Goal: Use online tool/utility: Utilize a website feature to perform a specific function

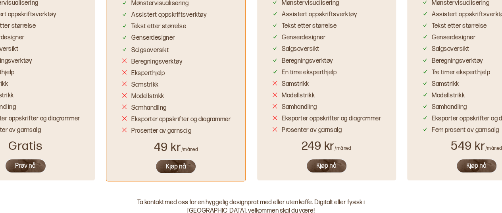
scroll to position [706, 0]
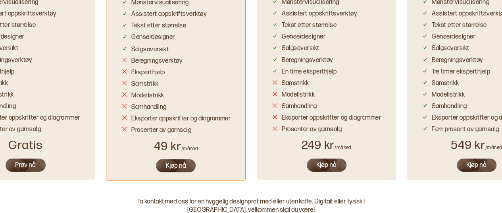
click at [56, 101] on div "Samhandling" at bounding box center [25, 105] width 109 height 12
click at [18, 58] on div "Beregningsverktøy" at bounding box center [6, 60] width 51 height 8
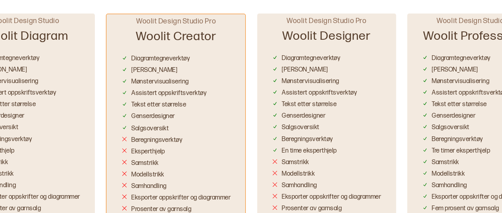
scroll to position [627, 0]
click at [24, 68] on div "[PERSON_NAME]" at bounding box center [25, 69] width 109 height 12
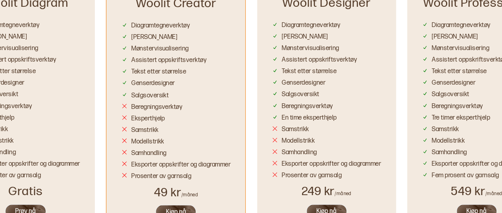
scroll to position [659, 0]
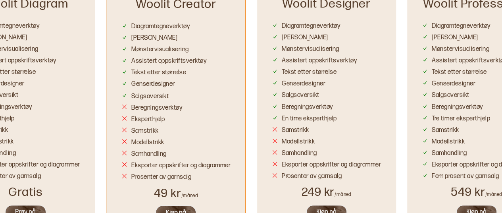
click at [33, 207] on button "Prøv nå" at bounding box center [26, 211] width 42 height 15
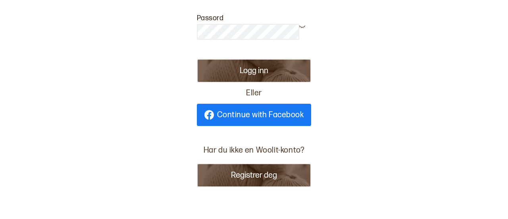
scroll to position [73, 0]
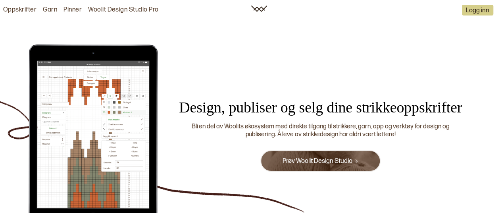
click at [329, 156] on button "Prøv Woolit Design Studio" at bounding box center [320, 160] width 120 height 21
click at [330, 166] on button "Prøv Woolit Design Studio" at bounding box center [320, 160] width 120 height 21
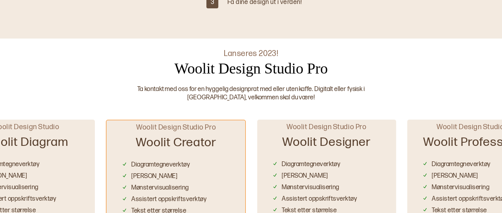
scroll to position [522, 0]
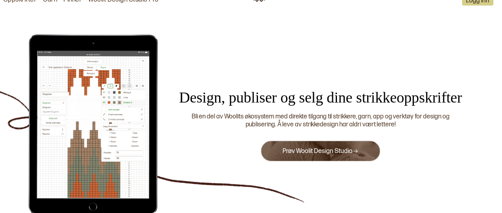
click at [306, 152] on link "Prøv Woolit Design Studio" at bounding box center [320, 151] width 76 height 8
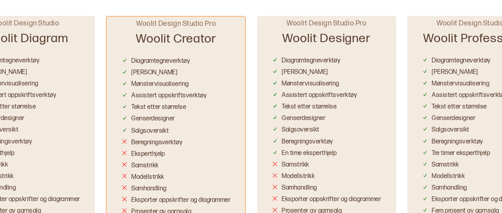
scroll to position [784, 0]
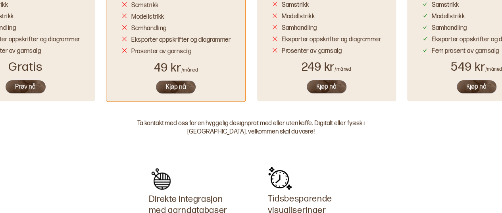
click at [31, 87] on button "Prøv nå" at bounding box center [26, 86] width 42 height 15
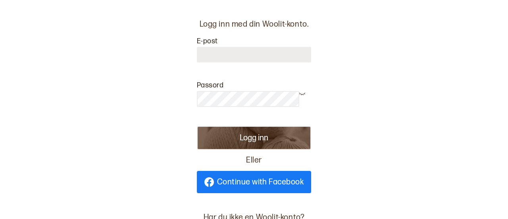
click at [214, 56] on input at bounding box center [254, 54] width 114 height 15
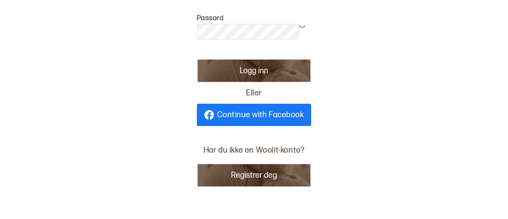
click at [228, 168] on button "Registrer deg" at bounding box center [254, 175] width 114 height 24
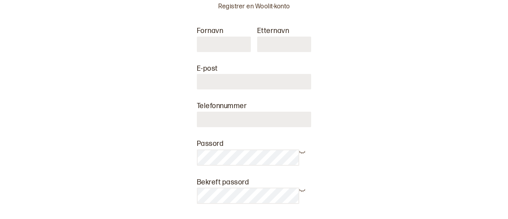
scroll to position [0, 0]
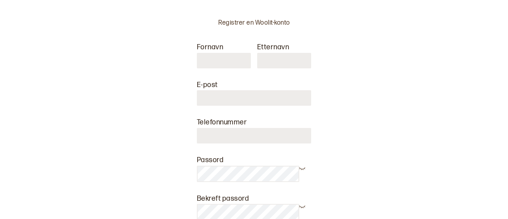
click at [226, 62] on input "text" at bounding box center [224, 60] width 54 height 15
type input "******"
type input "*******"
type input "**********"
type input "********"
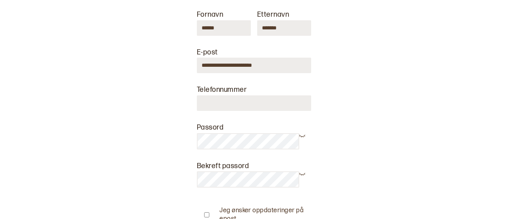
scroll to position [36, 0]
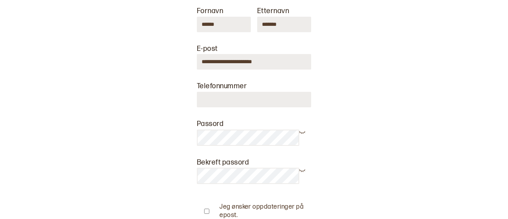
click at [277, 61] on input "**********" at bounding box center [254, 61] width 114 height 15
click at [238, 61] on input "**********" at bounding box center [254, 61] width 114 height 15
click at [243, 61] on input "**********" at bounding box center [254, 61] width 114 height 15
click at [257, 65] on input "**********" at bounding box center [254, 61] width 114 height 15
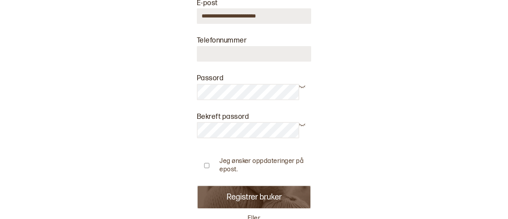
type input "**********"
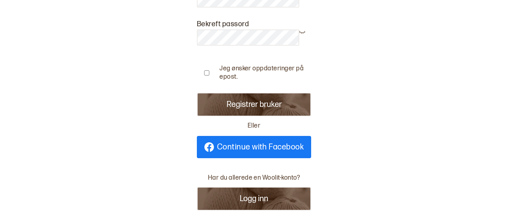
scroll to position [174, 0]
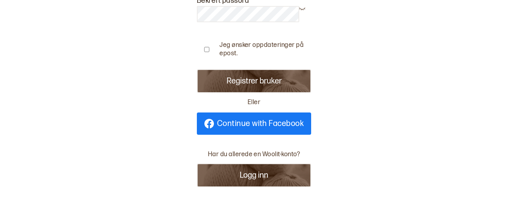
click at [257, 167] on button "Logg inn" at bounding box center [254, 175] width 114 height 24
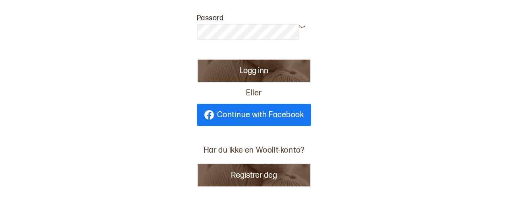
type input "**********"
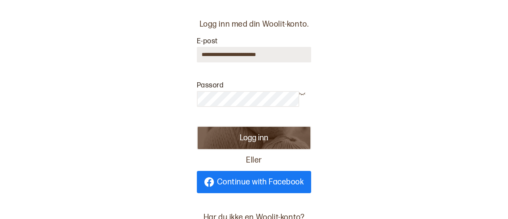
click at [233, 136] on button "Logg inn" at bounding box center [254, 138] width 114 height 24
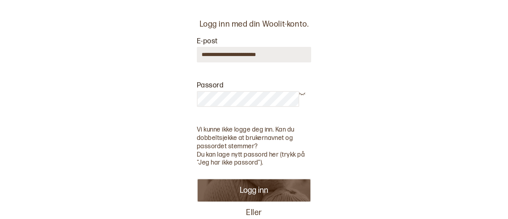
click at [243, 190] on button "Logg inn" at bounding box center [254, 190] width 114 height 24
click at [247, 187] on button "Logg inn" at bounding box center [254, 190] width 114 height 24
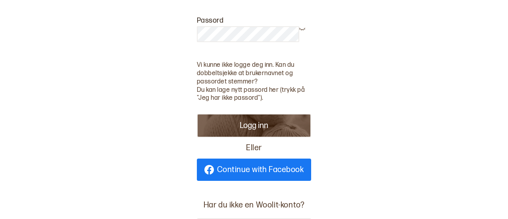
scroll to position [64, 0]
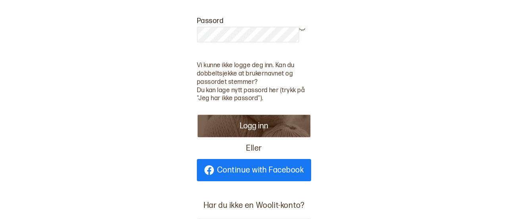
click at [242, 126] on button "Logg inn" at bounding box center [254, 126] width 114 height 24
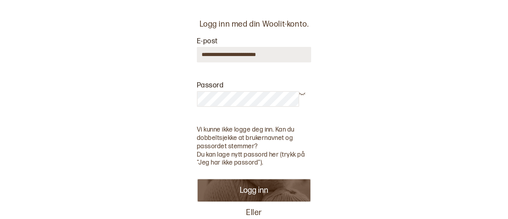
scroll to position [100, 0]
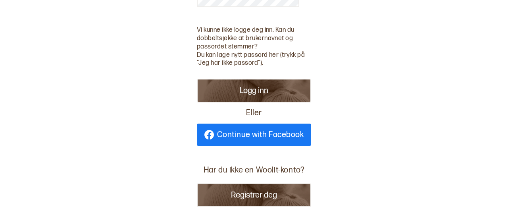
click at [225, 91] on button "Logg inn" at bounding box center [254, 91] width 114 height 24
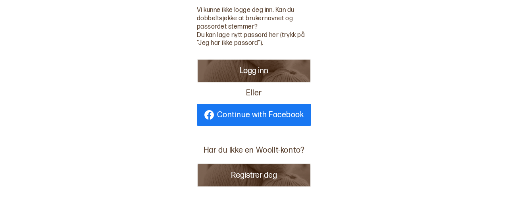
scroll to position [0, 0]
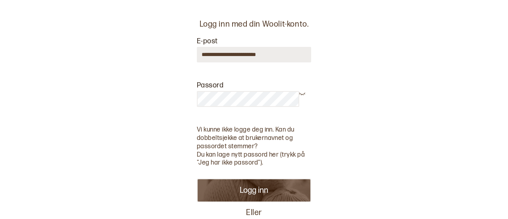
click at [301, 94] on icon at bounding box center [302, 93] width 6 height 6
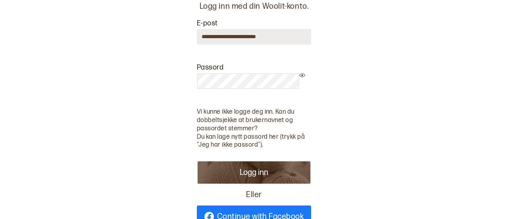
scroll to position [18, 0]
click at [257, 169] on button "Logg inn" at bounding box center [254, 172] width 114 height 24
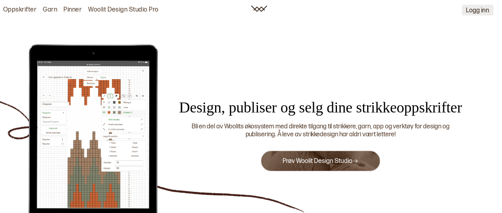
click at [483, 6] on button "Logg inn" at bounding box center [477, 10] width 31 height 11
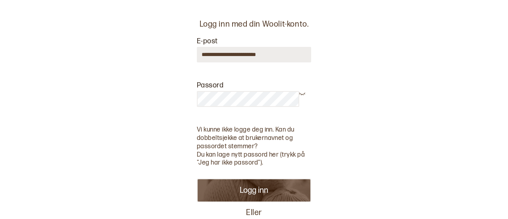
click at [154, 100] on div "**********" at bounding box center [253, 109] width 203 height 219
drag, startPoint x: 286, startPoint y: 55, endPoint x: 138, endPoint y: 46, distance: 147.4
click at [138, 46] on div "**********" at bounding box center [254, 109] width 508 height 219
type input "**********"
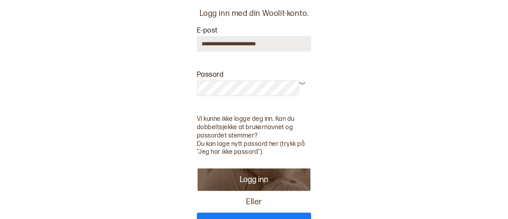
click at [226, 184] on button "Logg inn" at bounding box center [254, 179] width 114 height 24
click at [264, 182] on button "Logg inn" at bounding box center [254, 179] width 114 height 24
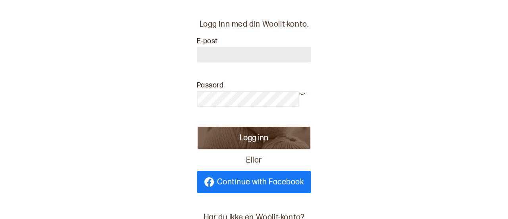
type input "**********"
click at [126, 154] on div "**********" at bounding box center [254, 109] width 508 height 219
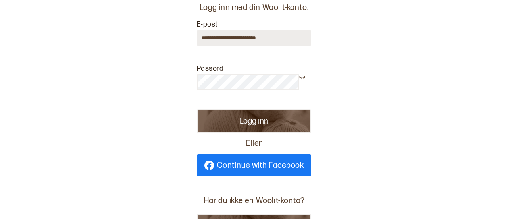
scroll to position [18, 0]
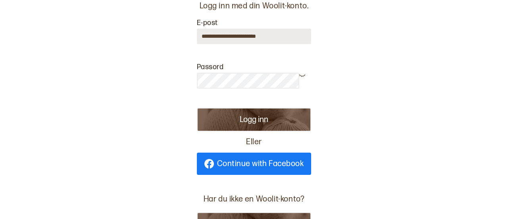
click at [226, 117] on button "Logg inn" at bounding box center [254, 119] width 114 height 24
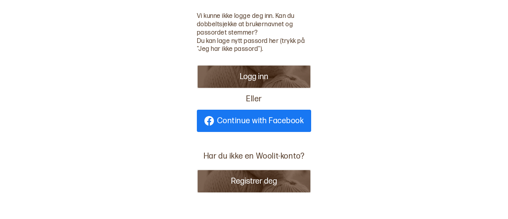
scroll to position [0, 0]
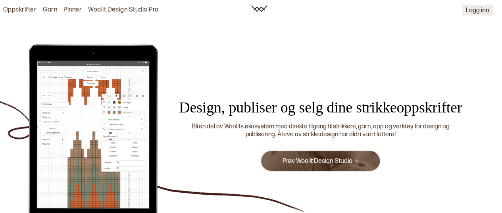
click at [479, 15] on button "Logg inn" at bounding box center [477, 10] width 31 height 11
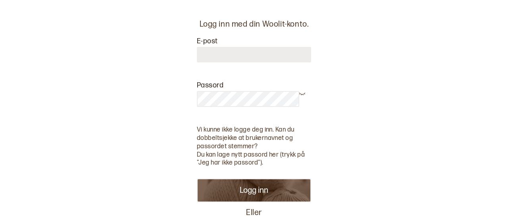
type input "**********"
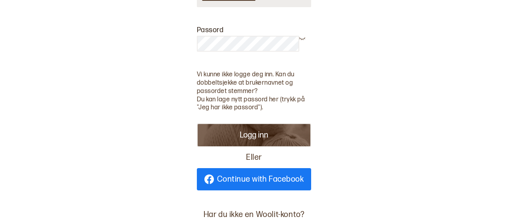
scroll to position [56, 0]
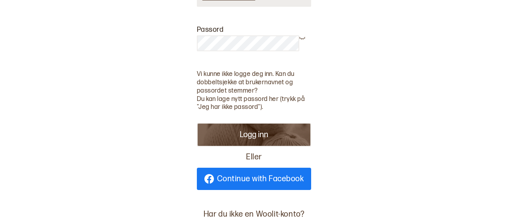
click at [225, 108] on p "Du kan lage nytt passord her (trykk på "Jeg har ikke passord")." at bounding box center [254, 103] width 114 height 17
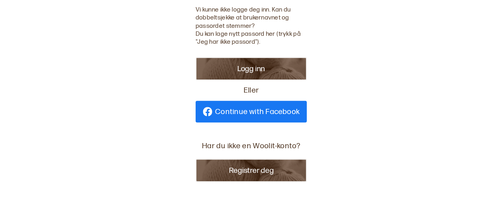
scroll to position [0, 0]
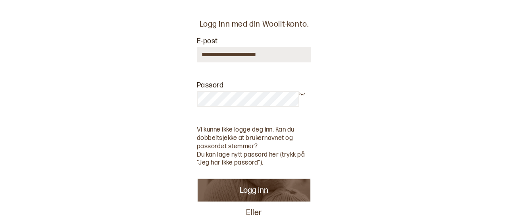
click at [290, 60] on input "**********" at bounding box center [254, 54] width 114 height 15
click at [272, 201] on button "Logg inn" at bounding box center [254, 190] width 114 height 24
click at [272, 196] on button "Logg inn" at bounding box center [254, 190] width 114 height 24
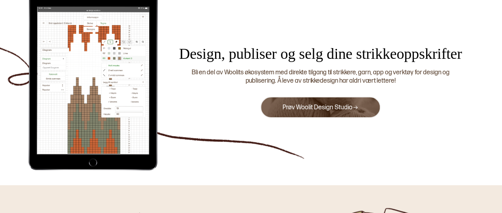
click at [291, 108] on link "Prøv Woolit Design Studio" at bounding box center [320, 108] width 76 height 8
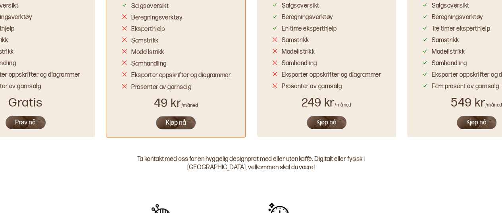
scroll to position [771, 0]
click at [35, 126] on button "Prøv nå" at bounding box center [26, 122] width 42 height 15
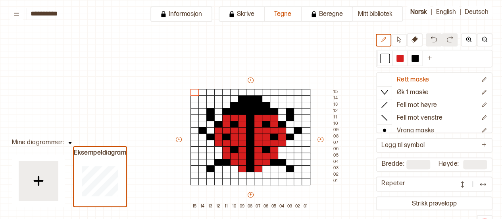
scroll to position [43, 26]
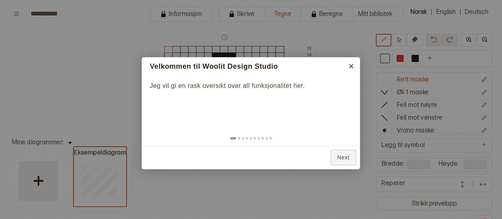
click at [346, 148] on div "Back Next" at bounding box center [251, 157] width 218 height 24
click at [346, 155] on link "Next" at bounding box center [343, 157] width 26 height 15
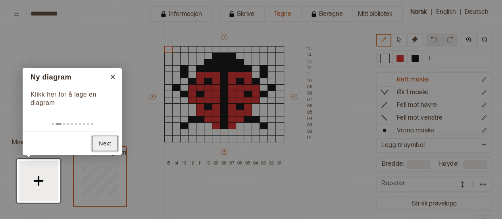
scroll to position [9, 0]
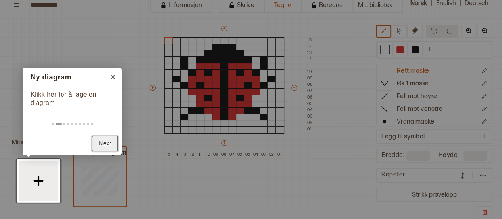
click at [98, 146] on link "Next" at bounding box center [105, 143] width 26 height 15
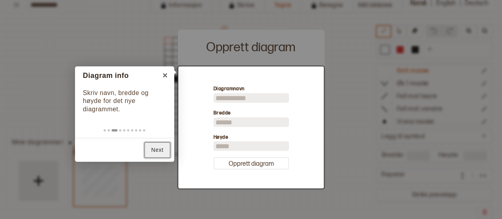
click at [155, 150] on link "Next" at bounding box center [157, 149] width 26 height 15
type input "**"
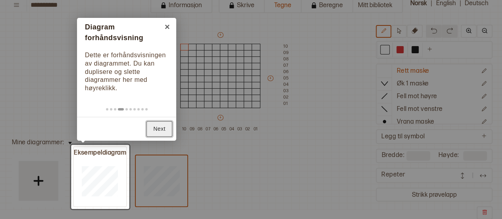
click at [158, 131] on link "Next" at bounding box center [159, 128] width 26 height 15
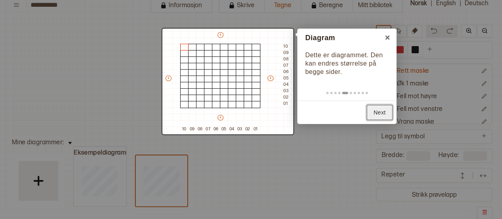
click at [380, 109] on link "Next" at bounding box center [379, 112] width 26 height 15
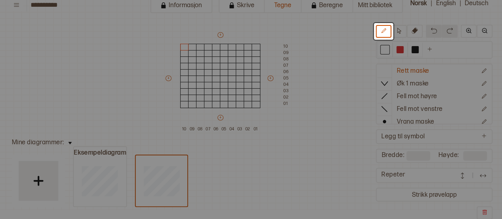
scroll to position [0, 26]
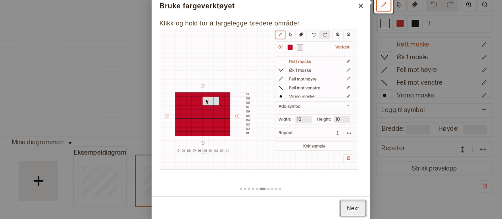
click at [357, 209] on link "Next" at bounding box center [353, 207] width 26 height 15
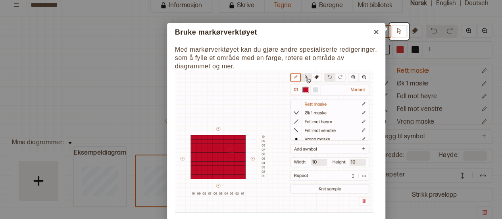
scroll to position [52, 0]
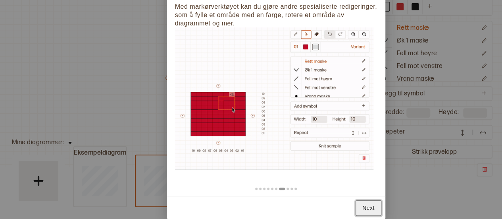
click at [361, 209] on link "Next" at bounding box center [368, 207] width 26 height 15
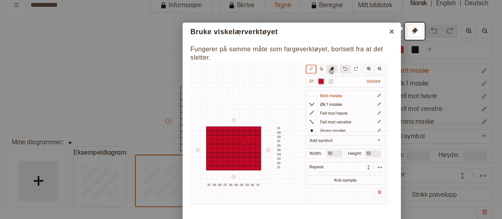
scroll to position [43, 0]
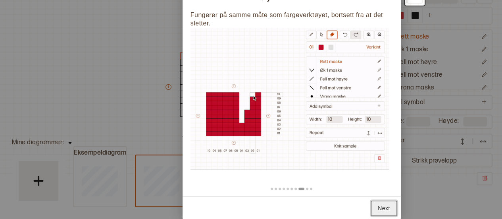
click at [378, 205] on link "Next" at bounding box center [384, 207] width 26 height 15
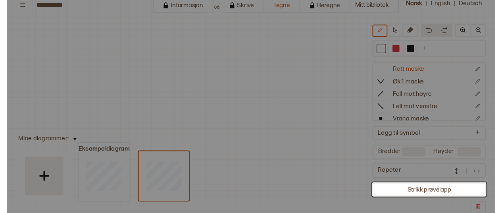
scroll to position [15, 0]
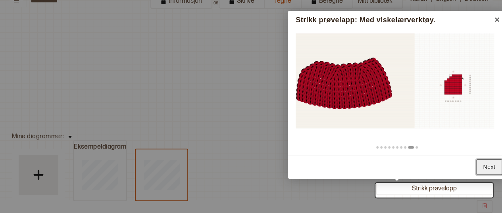
click at [489, 161] on link "Next" at bounding box center [489, 166] width 26 height 15
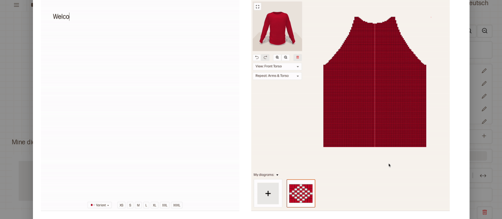
scroll to position [0, 0]
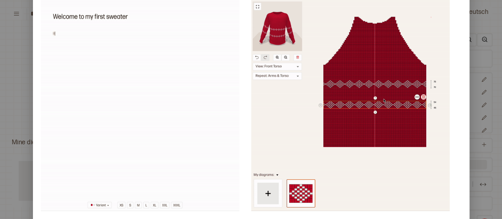
click at [476, 83] on div at bounding box center [251, 109] width 502 height 219
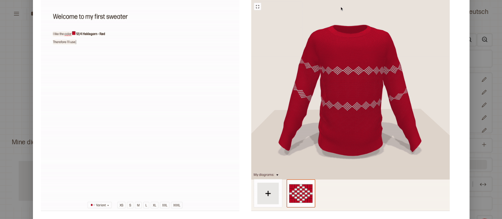
click at [477, 71] on div at bounding box center [251, 109] width 502 height 219
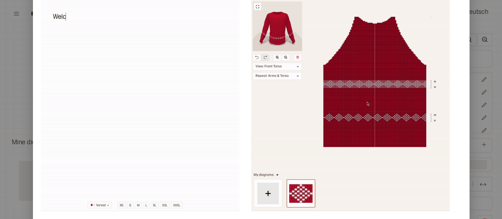
click at [25, 89] on div at bounding box center [251, 109] width 502 height 219
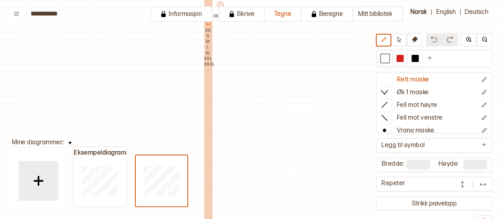
drag, startPoint x: 207, startPoint y: 58, endPoint x: 207, endPoint y: 52, distance: 5.6
click at [207, 52] on div "07 XS S M L XL XXL XXXL" at bounding box center [208, 52] width 8 height 79
click at [207, 52] on p "XL" at bounding box center [208, 53] width 8 height 6
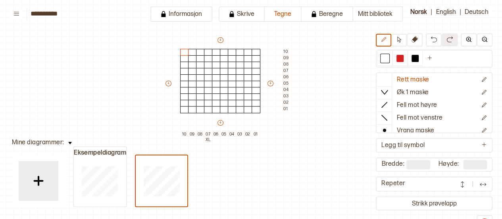
scroll to position [47, 26]
click at [220, 77] on div at bounding box center [224, 77] width 9 height 7
click at [399, 61] on div at bounding box center [399, 58] width 7 height 7
click at [398, 58] on div at bounding box center [399, 58] width 7 height 7
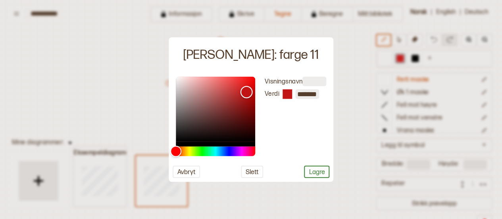
drag, startPoint x: 243, startPoint y: 86, endPoint x: 245, endPoint y: 92, distance: 6.4
click at [245, 92] on div "Color" at bounding box center [246, 92] width 12 height 12
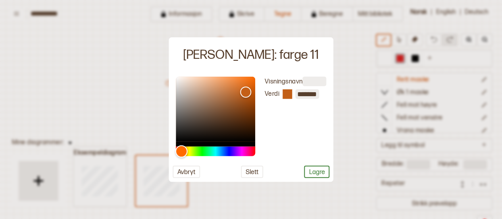
drag, startPoint x: 176, startPoint y: 153, endPoint x: 181, endPoint y: 153, distance: 4.8
click at [181, 153] on div "Hue" at bounding box center [181, 151] width 12 height 12
drag, startPoint x: 244, startPoint y: 91, endPoint x: 220, endPoint y: 83, distance: 25.1
click at [220, 83] on div "Color" at bounding box center [221, 83] width 12 height 12
click at [180, 152] on div "Hue" at bounding box center [180, 151] width 12 height 12
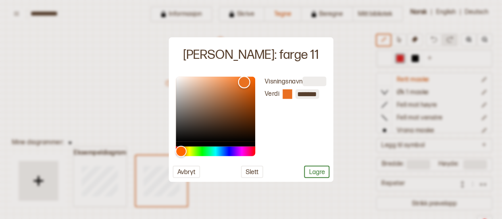
drag, startPoint x: 220, startPoint y: 82, endPoint x: 243, endPoint y: 82, distance: 23.4
click at [243, 82] on div "Color" at bounding box center [244, 82] width 12 height 12
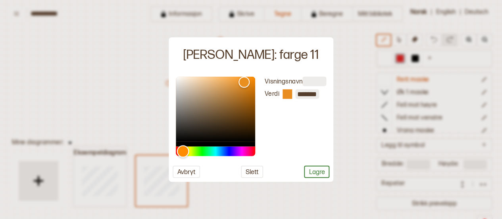
type input "*******"
click at [182, 152] on div "Hue" at bounding box center [182, 151] width 12 height 12
click at [311, 173] on button "Lagre" at bounding box center [316, 171] width 25 height 12
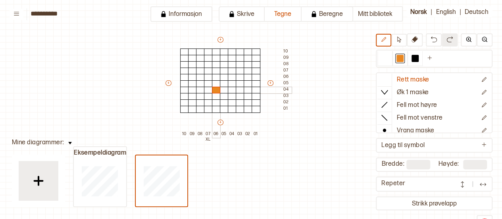
click at [213, 86] on div at bounding box center [216, 89] width 9 height 7
click at [411, 41] on icon at bounding box center [414, 39] width 6 height 6
click at [214, 88] on div at bounding box center [216, 89] width 9 height 7
click at [381, 39] on icon at bounding box center [383, 39] width 6 height 6
click at [398, 58] on div at bounding box center [399, 58] width 7 height 7
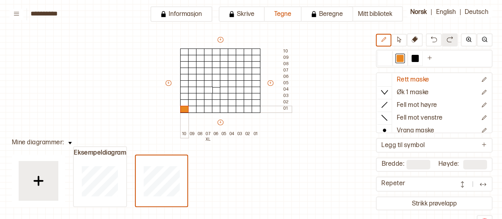
click at [182, 107] on div at bounding box center [184, 108] width 9 height 7
click at [190, 108] on div at bounding box center [192, 108] width 9 height 7
click at [201, 108] on div at bounding box center [200, 108] width 9 height 7
click at [209, 108] on div at bounding box center [208, 108] width 9 height 7
click at [216, 109] on div at bounding box center [216, 108] width 9 height 7
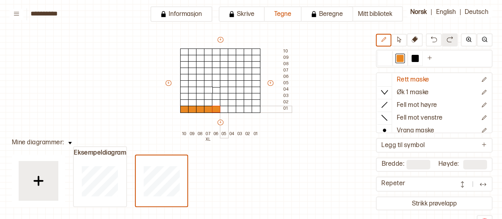
click at [227, 109] on div at bounding box center [224, 108] width 9 height 7
click at [235, 109] on div at bounding box center [232, 108] width 9 height 7
click at [240, 109] on div at bounding box center [240, 108] width 9 height 7
click at [245, 109] on div at bounding box center [247, 108] width 9 height 7
click at [256, 109] on div at bounding box center [255, 108] width 9 height 7
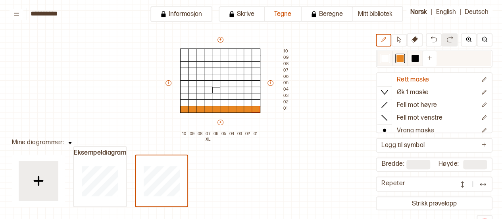
click at [400, 62] on div at bounding box center [400, 59] width 10 height 10
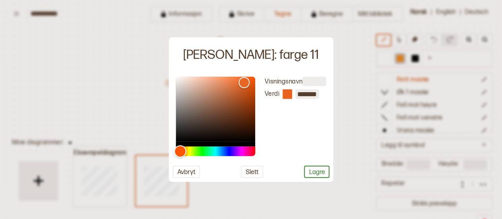
click at [180, 151] on div "Hue" at bounding box center [180, 151] width 12 height 12
type input "*******"
drag, startPoint x: 244, startPoint y: 83, endPoint x: 243, endPoint y: 108, distance: 25.0
click at [243, 108] on div "Color" at bounding box center [243, 108] width 12 height 12
click at [316, 169] on button "Lagre" at bounding box center [316, 171] width 25 height 12
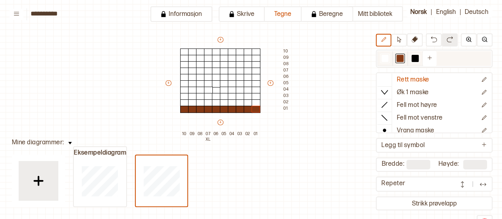
click at [397, 55] on div at bounding box center [399, 58] width 7 height 7
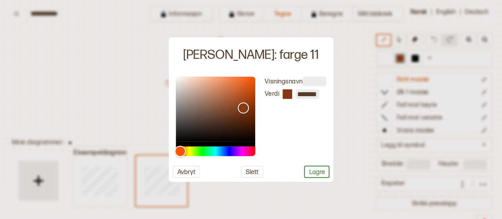
click at [355, 122] on div at bounding box center [251, 109] width 502 height 219
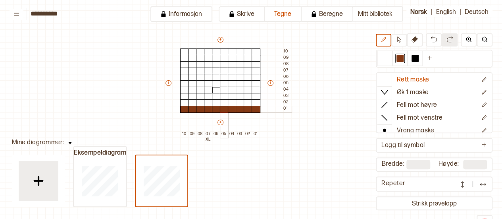
click at [220, 107] on div at bounding box center [224, 108] width 9 height 7
drag, startPoint x: 185, startPoint y: 107, endPoint x: 245, endPoint y: 107, distance: 60.7
click at [245, 107] on div "+ + + + 10 09 08 07 XL 06 05 04 03 02 01 10 09 08 07 06 05 04 03 02 01" at bounding box center [227, 87] width 127 height 102
click at [426, 56] on icon "Ny farge" at bounding box center [429, 58] width 6 height 6
click at [423, 56] on div at bounding box center [429, 58] width 15 height 15
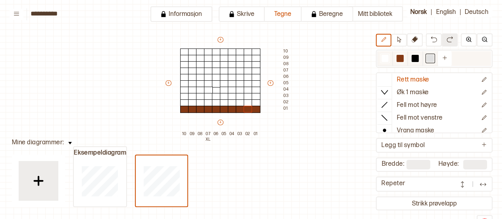
click at [429, 56] on div at bounding box center [429, 58] width 7 height 7
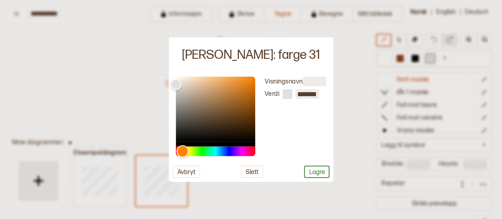
drag, startPoint x: 174, startPoint y: 148, endPoint x: 182, endPoint y: 151, distance: 8.3
click at [182, 151] on div "Hue" at bounding box center [182, 151] width 12 height 12
click at [242, 87] on div "Color" at bounding box center [215, 109] width 79 height 65
click at [243, 84] on div "Color" at bounding box center [243, 85] width 12 height 12
click at [249, 86] on div "Color" at bounding box center [215, 109] width 79 height 65
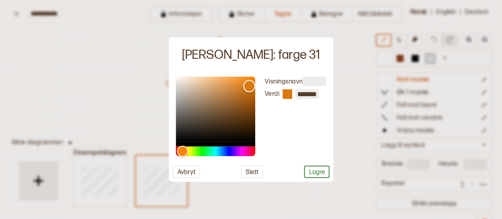
type input "*******"
click at [248, 81] on div "Color" at bounding box center [249, 86] width 12 height 12
click at [312, 170] on button "Lagre" at bounding box center [316, 171] width 25 height 12
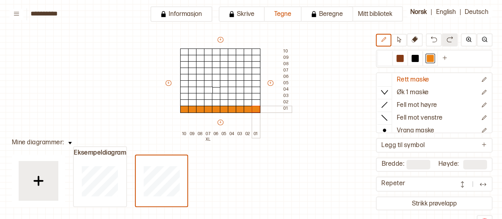
drag, startPoint x: 185, startPoint y: 107, endPoint x: 253, endPoint y: 109, distance: 68.6
click at [253, 109] on div "+ + + + 10 09 08 07 XL 06 05 04 03 02 01 10 09 08 07 06 05 04 03 02 01" at bounding box center [227, 87] width 127 height 102
click at [399, 57] on div at bounding box center [399, 58] width 7 height 7
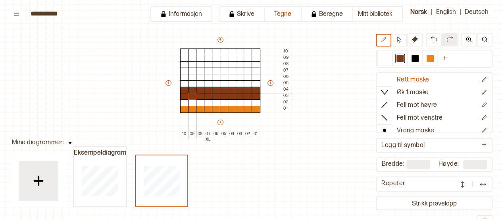
drag, startPoint x: 184, startPoint y: 94, endPoint x: 191, endPoint y: 97, distance: 8.2
click at [191, 97] on div "+ + + + 10 09 08 07 XL 06 05 04 03 02 01 10 09 08 07 06 05 04 03 02 01" at bounding box center [227, 87] width 127 height 102
click at [441, 58] on icon "Ny farge" at bounding box center [444, 58] width 6 height 6
click at [445, 59] on div at bounding box center [444, 58] width 7 height 7
click at [443, 58] on div at bounding box center [444, 58] width 7 height 7
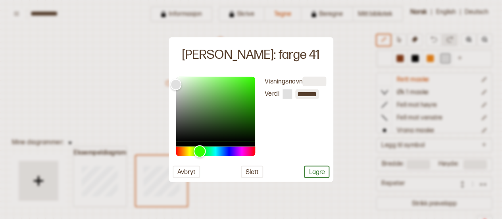
drag, startPoint x: 174, startPoint y: 151, endPoint x: 199, endPoint y: 157, distance: 25.2
click at [199, 157] on div "Hue" at bounding box center [199, 151] width 12 height 12
type input "*******"
drag, startPoint x: 176, startPoint y: 83, endPoint x: 197, endPoint y: 89, distance: 22.3
click at [197, 89] on div "Color" at bounding box center [198, 89] width 12 height 12
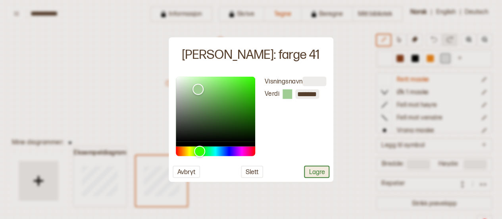
click at [313, 169] on button "Lagre" at bounding box center [316, 171] width 25 height 12
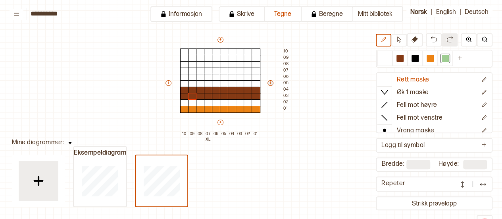
click at [270, 82] on button "+" at bounding box center [270, 83] width 6 height 6
click at [271, 82] on button "+" at bounding box center [270, 83] width 6 height 6
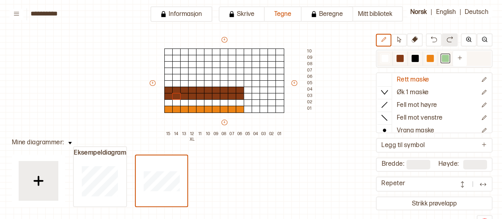
click at [443, 58] on div at bounding box center [444, 58] width 7 height 7
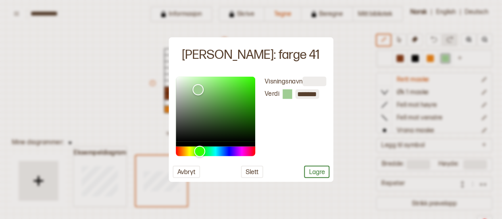
click at [316, 181] on div "Visningsnavn Verdi ******* Avbryt Slett Lagre" at bounding box center [251, 127] width 165 height 109
click at [316, 176] on button "Lagre" at bounding box center [316, 171] width 25 height 12
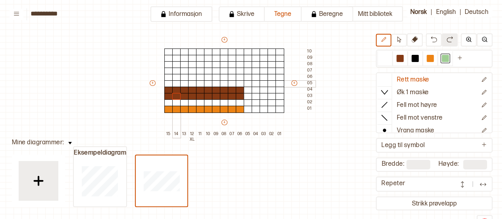
click at [177, 84] on div at bounding box center [176, 83] width 9 height 7
click at [175, 78] on div at bounding box center [176, 77] width 9 height 7
click at [182, 83] on div at bounding box center [184, 83] width 9 height 7
click at [182, 79] on div at bounding box center [184, 77] width 9 height 7
click at [196, 78] on div at bounding box center [200, 77] width 9 height 7
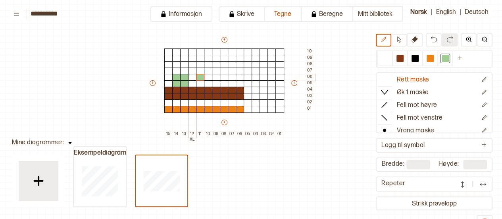
click at [191, 77] on div at bounding box center [192, 77] width 9 height 7
click at [191, 79] on div at bounding box center [192, 77] width 9 height 7
click at [191, 82] on div at bounding box center [192, 83] width 9 height 7
click at [414, 41] on icon at bounding box center [414, 39] width 6 height 6
click at [200, 77] on div at bounding box center [200, 77] width 9 height 7
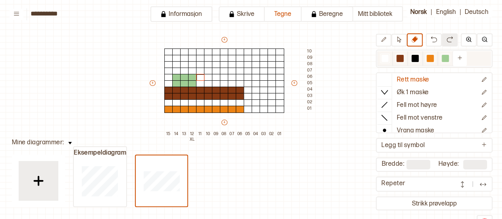
click at [441, 58] on div at bounding box center [444, 58] width 7 height 7
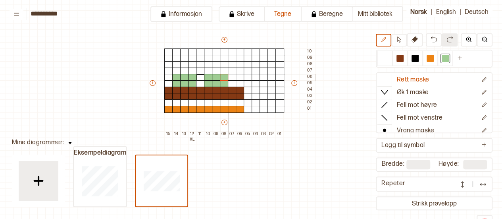
drag, startPoint x: 207, startPoint y: 83, endPoint x: 222, endPoint y: 78, distance: 16.3
click at [222, 78] on div "+ + + + 15 14 13 12 XL 11 10 09 08 07 06 05 04 03 02 01 10 09 08 07 06 05 04 03…" at bounding box center [231, 87] width 167 height 102
drag, startPoint x: 241, startPoint y: 84, endPoint x: 248, endPoint y: 80, distance: 8.0
click at [248, 80] on div "+ + + + 15 14 13 12 XL 11 10 09 08 07 06 05 04 03 02 01 10 09 08 07 06 05 04 03…" at bounding box center [231, 87] width 167 height 102
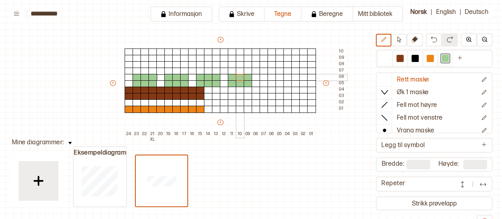
drag, startPoint x: 232, startPoint y: 78, endPoint x: 238, endPoint y: 78, distance: 6.8
click at [238, 78] on div "+ + + + 24 23 22 21 XL 20 19 18 17 16 15 14 13 12 11 10 09 08 07 06 05 04 03 02…" at bounding box center [228, 87] width 238 height 102
drag, startPoint x: 263, startPoint y: 78, endPoint x: 270, endPoint y: 76, distance: 8.1
click at [270, 76] on div "+ + + + 24 23 22 21 XL 20 19 18 17 16 15 14 13 12 11 10 09 08 07 06 05 04 03 02…" at bounding box center [228, 87] width 238 height 102
click at [294, 81] on div "+ + + + 24 23 22 21 XL 20 19 18 17 16 15 14 13 12 11 10 09 08 07 06 05 04 03 02…" at bounding box center [228, 87] width 238 height 102
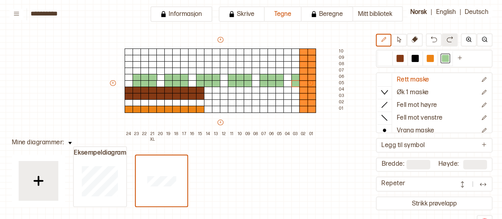
type input "**"
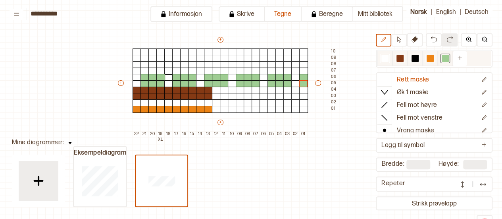
click at [395, 58] on div at bounding box center [400, 59] width 10 height 10
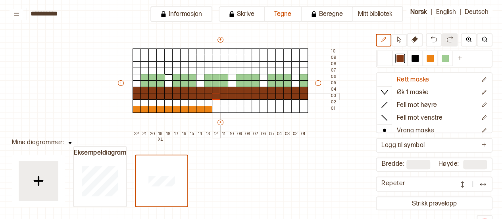
drag, startPoint x: 213, startPoint y: 91, endPoint x: 217, endPoint y: 95, distance: 5.3
click at [217, 95] on div "+ + + + 22 21 20 19 XL 18 17 16 15 14 13 12 11 10 09 08 07 06 05 04 03 02 01 10…" at bounding box center [228, 87] width 222 height 102
click at [427, 59] on div at bounding box center [429, 58] width 7 height 7
drag, startPoint x: 217, startPoint y: 110, endPoint x: 244, endPoint y: 108, distance: 26.6
click at [244, 108] on div "+ + + + 22 21 20 19 XL 18 17 16 15 14 13 12 11 10 09 08 07 06 05 04 03 02 01 10…" at bounding box center [228, 87] width 222 height 102
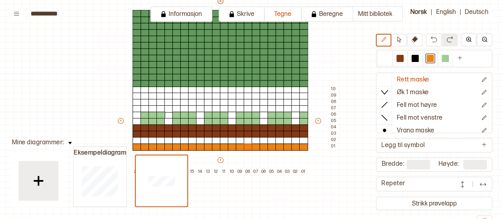
scroll to position [4, 26]
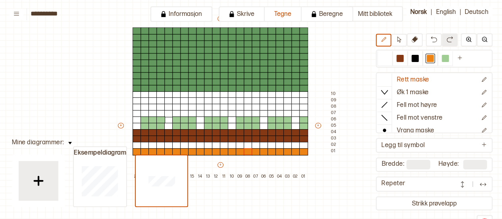
type input "**"
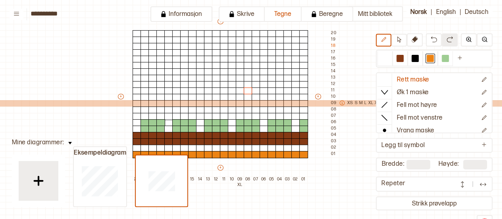
scroll to position [59, 26]
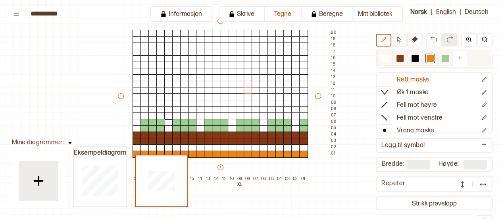
click at [426, 58] on div at bounding box center [429, 58] width 7 height 7
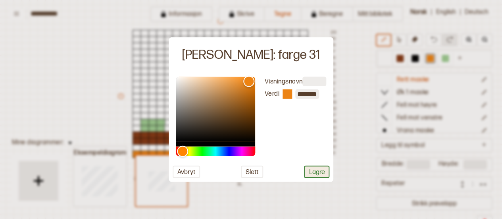
click at [312, 167] on button "Lagre" at bounding box center [316, 171] width 25 height 12
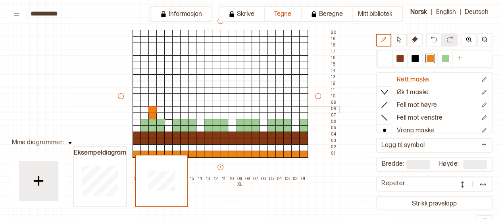
drag, startPoint x: 151, startPoint y: 115, endPoint x: 151, endPoint y: 107, distance: 8.3
click at [151, 107] on div "+ + + + 22 21 20 19 18 17 16 15 14 13 12 11 10 09 XL 08 07 06 05 04 03 02 01 20…" at bounding box center [228, 99] width 222 height 165
drag, startPoint x: 184, startPoint y: 115, endPoint x: 183, endPoint y: 109, distance: 6.0
click at [183, 109] on div "+ + + + 22 21 20 19 18 17 16 15 14 13 12 11 10 09 XL 08 07 06 05 04 03 02 01 20…" at bounding box center [228, 99] width 222 height 165
drag, startPoint x: 215, startPoint y: 114, endPoint x: 215, endPoint y: 108, distance: 5.6
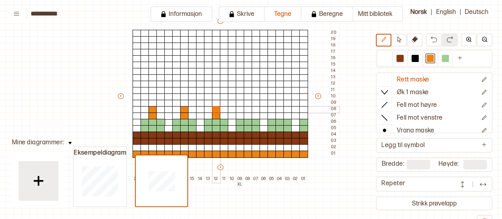
click at [215, 108] on div "+ + + + 22 21 20 19 18 17 16 15 14 13 12 11 10 09 XL 08 07 06 05 04 03 02 01 20…" at bounding box center [228, 99] width 222 height 165
drag, startPoint x: 245, startPoint y: 115, endPoint x: 245, endPoint y: 108, distance: 7.1
click at [245, 108] on div "+ + + + 22 21 20 19 18 17 16 15 14 13 12 11 10 09 XL 08 07 06 05 04 03 02 01 20…" at bounding box center [228, 99] width 222 height 165
drag, startPoint x: 277, startPoint y: 115, endPoint x: 277, endPoint y: 109, distance: 5.9
click at [277, 109] on div "+ + + + 22 21 20 19 18 17 16 15 14 13 12 11 10 09 XL 08 07 06 05 04 03 02 01 20…" at bounding box center [228, 99] width 222 height 165
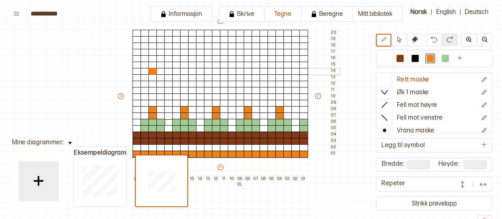
click at [152, 69] on div at bounding box center [152, 71] width 9 height 7
click at [159, 69] on div at bounding box center [160, 71] width 9 height 7
click at [158, 65] on div at bounding box center [160, 64] width 9 height 7
click at [407, 56] on div at bounding box center [414, 58] width 15 height 15
click at [404, 56] on div at bounding box center [399, 58] width 15 height 15
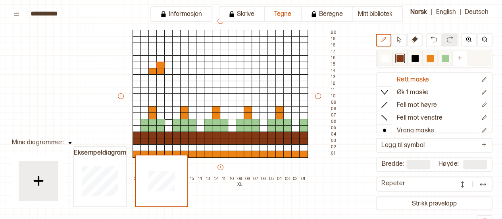
click at [401, 56] on div at bounding box center [399, 58] width 7 height 7
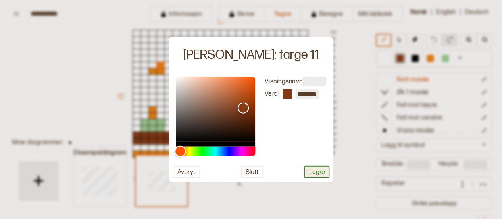
click at [316, 174] on button "Lagre" at bounding box center [316, 171] width 25 height 12
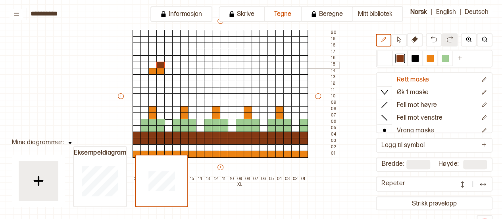
click at [159, 65] on div at bounding box center [160, 64] width 9 height 7
click at [411, 40] on button at bounding box center [414, 39] width 16 height 13
click at [158, 64] on div at bounding box center [160, 64] width 9 height 7
click at [159, 71] on div at bounding box center [160, 71] width 9 height 7
click at [152, 71] on div at bounding box center [152, 71] width 9 height 7
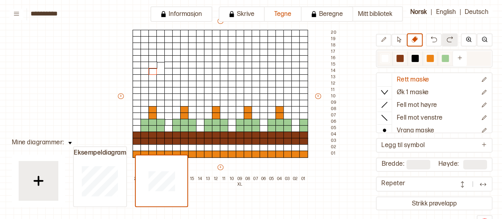
click at [396, 59] on div at bounding box center [399, 58] width 7 height 7
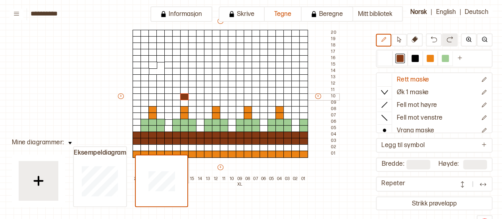
click at [185, 95] on div at bounding box center [184, 96] width 9 height 7
click at [172, 96] on div at bounding box center [176, 96] width 9 height 7
click at [165, 90] on div at bounding box center [168, 90] width 9 height 7
click at [179, 84] on div at bounding box center [176, 84] width 9 height 7
click at [192, 89] on div at bounding box center [192, 90] width 9 height 7
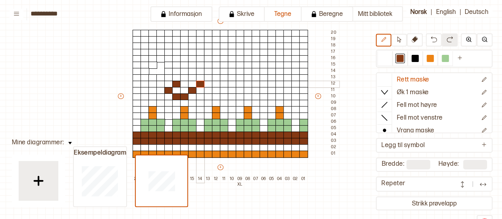
click at [199, 84] on div at bounding box center [200, 84] width 9 height 7
click at [205, 77] on div at bounding box center [208, 77] width 9 height 7
click at [204, 69] on div at bounding box center [208, 71] width 9 height 7
click at [208, 69] on div at bounding box center [208, 71] width 9 height 7
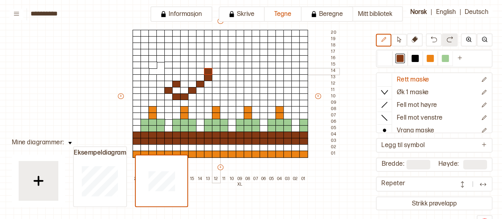
click at [214, 69] on div at bounding box center [216, 71] width 9 height 7
click at [224, 77] on div at bounding box center [224, 77] width 9 height 7
click at [226, 83] on div at bounding box center [224, 84] width 9 height 7
click at [414, 46] on button at bounding box center [414, 39] width 16 height 13
click at [225, 84] on div at bounding box center [224, 84] width 9 height 7
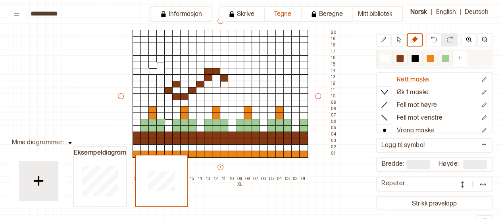
click at [403, 59] on div at bounding box center [400, 59] width 10 height 10
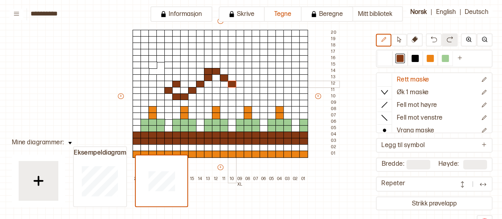
click at [232, 84] on div at bounding box center [232, 84] width 9 height 7
click at [231, 91] on div at bounding box center [232, 90] width 9 height 7
click at [222, 95] on div at bounding box center [224, 96] width 9 height 7
click at [215, 87] on div at bounding box center [216, 90] width 9 height 7
click at [206, 65] on div at bounding box center [208, 64] width 9 height 7
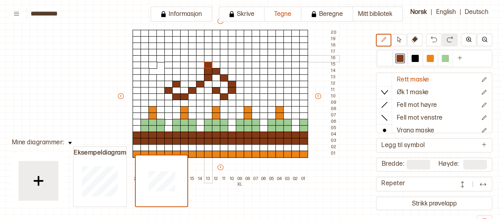
click at [206, 59] on div at bounding box center [208, 58] width 9 height 7
click at [216, 50] on div at bounding box center [216, 52] width 9 height 7
click at [224, 46] on div at bounding box center [224, 45] width 9 height 7
click at [226, 46] on div at bounding box center [224, 45] width 9 height 7
click at [230, 45] on div at bounding box center [232, 45] width 9 height 7
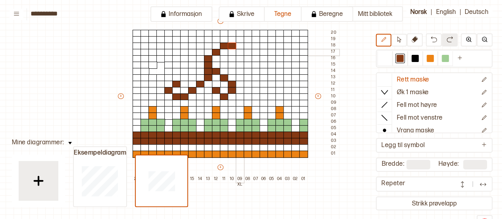
click at [238, 50] on div at bounding box center [240, 52] width 9 height 7
click at [230, 57] on div at bounding box center [232, 58] width 9 height 7
click at [197, 51] on div at bounding box center [200, 52] width 9 height 7
click at [192, 46] on div at bounding box center [192, 45] width 9 height 7
click at [188, 46] on div at bounding box center [184, 45] width 9 height 7
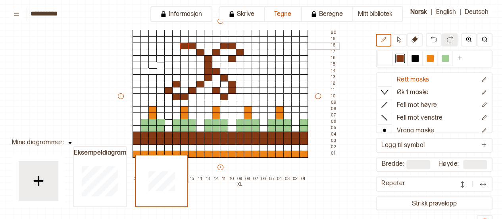
click at [188, 46] on div at bounding box center [184, 45] width 9 height 7
click at [175, 52] on div at bounding box center [176, 52] width 9 height 7
click at [175, 57] on div at bounding box center [176, 58] width 9 height 7
click at [182, 61] on div at bounding box center [184, 64] width 9 height 7
click at [430, 59] on div at bounding box center [429, 58] width 7 height 7
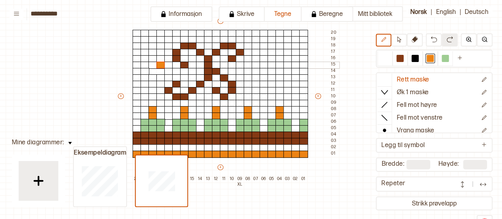
click at [159, 64] on div at bounding box center [160, 64] width 9 height 7
click at [160, 71] on div at bounding box center [160, 71] width 9 height 7
click at [155, 71] on div at bounding box center [152, 71] width 9 height 7
click at [247, 71] on div at bounding box center [247, 71] width 9 height 7
click at [256, 71] on div at bounding box center [255, 71] width 9 height 7
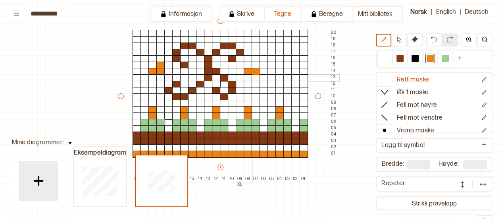
click at [248, 76] on div at bounding box center [247, 77] width 9 height 7
click at [254, 76] on div at bounding box center [255, 77] width 9 height 7
click at [419, 42] on button at bounding box center [414, 39] width 16 height 13
click at [255, 69] on div at bounding box center [255, 71] width 9 height 7
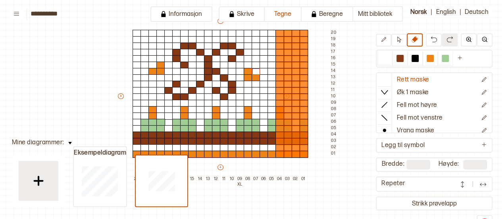
type input "**"
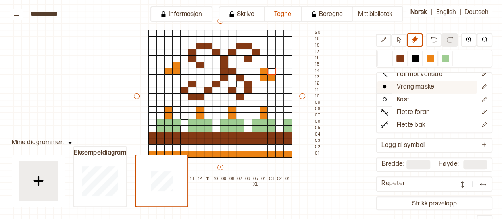
scroll to position [0, 0]
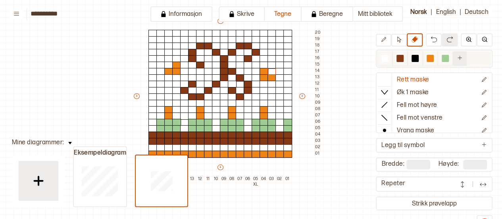
click at [458, 58] on icon "Ny farge" at bounding box center [459, 58] width 6 height 6
click at [458, 58] on div at bounding box center [459, 58] width 7 height 7
click at [456, 57] on div at bounding box center [459, 58] width 7 height 7
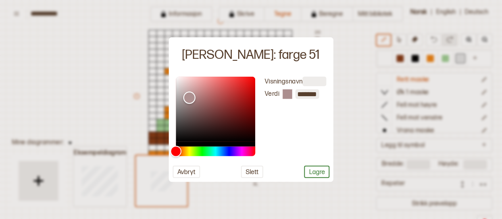
drag, startPoint x: 176, startPoint y: 82, endPoint x: 189, endPoint y: 98, distance: 20.3
click at [189, 98] on div "Color" at bounding box center [189, 98] width 12 height 12
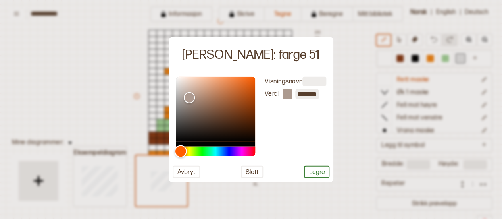
drag, startPoint x: 176, startPoint y: 151, endPoint x: 180, endPoint y: 152, distance: 4.4
click at [180, 152] on div "Hue" at bounding box center [180, 151] width 12 height 12
type input "*******"
drag, startPoint x: 189, startPoint y: 96, endPoint x: 193, endPoint y: 90, distance: 7.1
click at [193, 90] on div "Color" at bounding box center [193, 90] width 12 height 12
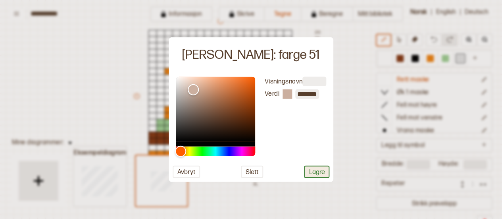
click at [319, 172] on button "Lagre" at bounding box center [316, 171] width 25 height 12
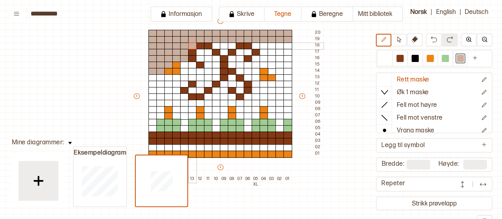
drag, startPoint x: 152, startPoint y: 33, endPoint x: 192, endPoint y: 44, distance: 41.1
click at [192, 44] on div "+ + + + 18 17 16 15 14 13 12 11 10 09 08 07 06 05 XL 04 03 02 01 20 19 18 17 16…" at bounding box center [227, 99] width 190 height 165
drag, startPoint x: 212, startPoint y: 44, endPoint x: 229, endPoint y: 46, distance: 17.5
click at [229, 46] on div "+ + + + 18 17 16 15 14 13 12 11 10 09 08 07 06 05 XL 04 03 02 01 20 19 18 17 16…" at bounding box center [227, 99] width 190 height 165
click at [223, 52] on div at bounding box center [224, 52] width 9 height 7
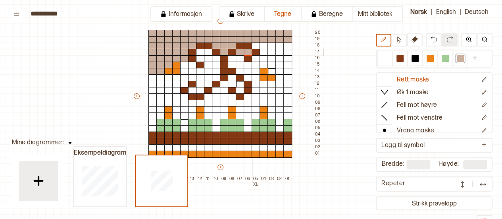
drag, startPoint x: 240, startPoint y: 51, endPoint x: 244, endPoint y: 52, distance: 4.0
click at [244, 52] on div "+ + + + 18 17 16 15 14 13 12 11 10 09 08 07 06 05 XL 04 03 02 01 20 19 18 17 16…" at bounding box center [227, 99] width 190 height 165
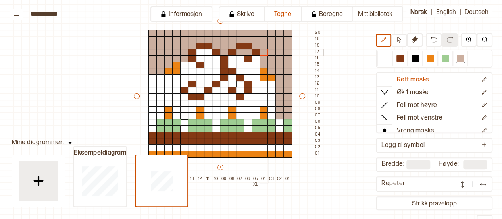
drag, startPoint x: 255, startPoint y: 45, endPoint x: 263, endPoint y: 50, distance: 9.5
click at [263, 50] on div "+ + + + 18 17 16 15 14 13 12 11 10 09 08 07 06 05 XL 04 03 02 01 20 19 18 17 16…" at bounding box center [227, 99] width 190 height 165
drag, startPoint x: 255, startPoint y: 58, endPoint x: 271, endPoint y: 113, distance: 57.7
click at [271, 113] on div "+ + + + 18 17 16 15 14 13 12 11 10 09 08 07 06 05 XL 04 03 02 01 20 19 18 17 16…" at bounding box center [227, 99] width 190 height 165
drag, startPoint x: 278, startPoint y: 121, endPoint x: 278, endPoint y: 126, distance: 5.2
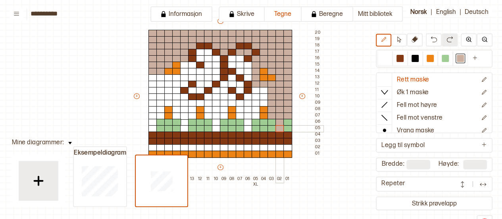
click at [278, 126] on div "+ + + + 18 17 16 15 14 13 12 11 10 09 08 07 06 05 XL 04 03 02 01 20 19 18 17 16…" at bounding box center [227, 99] width 190 height 165
drag, startPoint x: 263, startPoint y: 91, endPoint x: 247, endPoint y: 96, distance: 16.6
click at [247, 96] on div "+ + + + 18 17 16 15 14 13 12 11 10 09 08 07 06 05 XL 04 03 02 01 20 19 18 17 16…" at bounding box center [227, 99] width 190 height 165
drag, startPoint x: 240, startPoint y: 105, endPoint x: 240, endPoint y: 113, distance: 7.9
click at [240, 113] on div "+ + + + 18 17 16 15 14 13 12 11 10 09 08 07 06 05 XL 04 03 02 01 20 19 18 17 16…" at bounding box center [227, 99] width 190 height 165
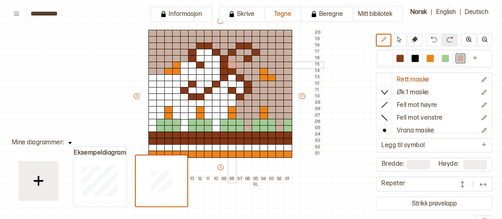
drag, startPoint x: 249, startPoint y: 76, endPoint x: 233, endPoint y: 65, distance: 19.6
click at [233, 65] on div "+ + + + 18 17 16 15 14 13 12 11 10 09 08 07 06 05 XL 04 03 02 01 20 19 18 17 16…" at bounding box center [227, 99] width 190 height 165
drag, startPoint x: 230, startPoint y: 80, endPoint x: 239, endPoint y: 88, distance: 12.3
click at [239, 88] on div "+ + + + 18 17 16 15 14 13 12 11 10 09 08 07 06 05 XL 04 03 02 01 20 19 18 17 16…" at bounding box center [227, 99] width 190 height 165
drag, startPoint x: 223, startPoint y: 85, endPoint x: 224, endPoint y: 114, distance: 29.4
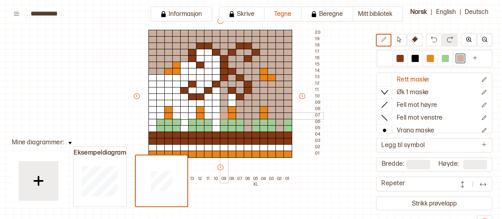
click at [224, 114] on div "+ + + + 18 17 16 15 14 13 12 11 10 09 08 07 06 05 XL 04 03 02 01 20 19 18 17 16…" at bounding box center [227, 99] width 190 height 165
drag, startPoint x: 231, startPoint y: 97, endPoint x: 231, endPoint y: 103, distance: 5.6
click at [231, 103] on div "+ + + + 18 17 16 15 14 13 12 11 10 09 08 07 06 05 XL 04 03 02 01 20 19 18 17 16…" at bounding box center [227, 99] width 190 height 165
drag, startPoint x: 213, startPoint y: 92, endPoint x: 216, endPoint y: 126, distance: 33.4
click at [216, 126] on div "+ + + + 18 17 16 15 14 13 12 11 10 09 08 07 06 05 XL 04 03 02 01 20 19 18 17 16…" at bounding box center [227, 99] width 190 height 165
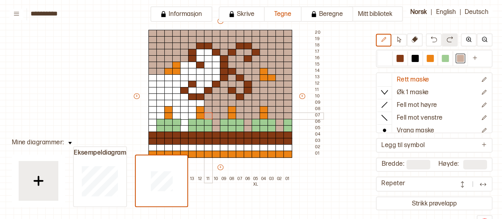
drag, startPoint x: 209, startPoint y: 97, endPoint x: 211, endPoint y: 113, distance: 15.9
click at [211, 113] on div "+ + + + 18 17 16 15 14 13 12 11 10 09 08 07 06 05 XL 04 03 02 01 20 19 18 17 16…" at bounding box center [227, 99] width 190 height 165
drag, startPoint x: 199, startPoint y: 103, endPoint x: 183, endPoint y: 126, distance: 28.3
click at [183, 126] on div "+ + + + 18 17 16 15 14 13 12 11 10 09 08 07 06 05 XL 04 03 02 01 20 19 18 17 16…" at bounding box center [227, 99] width 190 height 165
click at [191, 115] on div "+ + + + 18 17 16 15 14 13 12 11 10 09 08 07 06 05 XL 04 03 02 01 20 19 18 17 16…" at bounding box center [227, 99] width 190 height 165
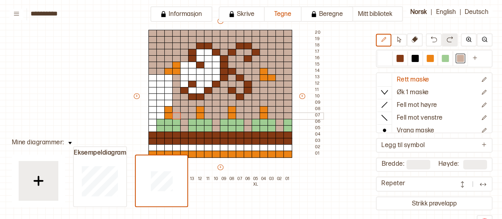
drag, startPoint x: 183, startPoint y: 97, endPoint x: 176, endPoint y: 115, distance: 19.8
click at [176, 115] on div "+ + + + 18 17 16 15 14 13 12 11 10 09 08 07 06 05 XL 04 03 02 01 20 19 18 17 16…" at bounding box center [227, 99] width 190 height 165
drag, startPoint x: 170, startPoint y: 81, endPoint x: 150, endPoint y: 125, distance: 49.0
click at [150, 125] on div "+ + + + 18 17 16 15 14 13 12 11 10 09 08 07 06 05 XL 04 03 02 01 20 19 18 17 16…" at bounding box center [227, 99] width 190 height 165
drag, startPoint x: 160, startPoint y: 107, endPoint x: 160, endPoint y: 112, distance: 4.8
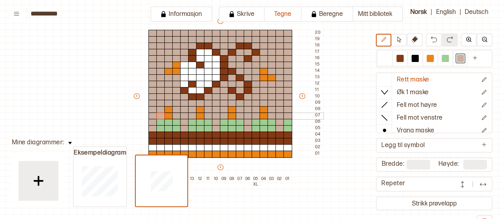
click at [160, 112] on div "+ + + + 18 17 16 15 14 13 12 11 10 09 08 07 06 05 XL 04 03 02 01 20 19 18 17 16…" at bounding box center [227, 99] width 190 height 165
drag, startPoint x: 186, startPoint y: 67, endPoint x: 201, endPoint y: 58, distance: 17.4
click at [201, 58] on div "+ + + + 18 17 16 15 14 13 12 11 10 09 08 07 06 05 XL 04 03 02 01 20 19 18 17 16…" at bounding box center [227, 99] width 190 height 165
click at [190, 65] on div at bounding box center [192, 64] width 9 height 7
click at [196, 69] on div at bounding box center [200, 71] width 9 height 7
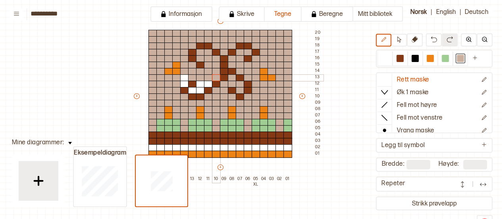
click at [215, 78] on div at bounding box center [216, 77] width 9 height 7
click at [205, 83] on div at bounding box center [208, 84] width 9 height 7
click at [199, 83] on div at bounding box center [200, 84] width 9 height 7
click at [199, 88] on div at bounding box center [200, 90] width 9 height 7
click at [194, 90] on div at bounding box center [192, 90] width 9 height 7
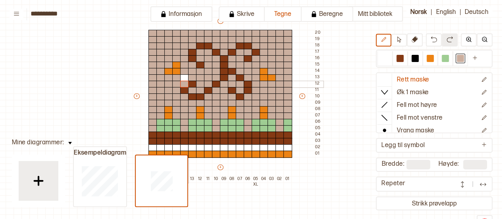
click at [184, 84] on div at bounding box center [184, 84] width 9 height 7
click at [184, 78] on div at bounding box center [184, 77] width 9 height 7
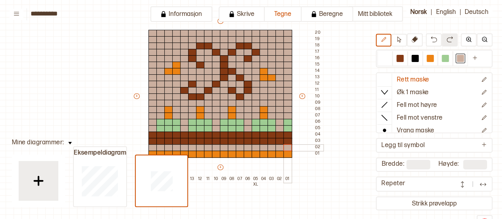
drag, startPoint x: 153, startPoint y: 146, endPoint x: 288, endPoint y: 146, distance: 134.4
click at [288, 146] on div "+ + + + 18 17 16 15 14 13 12 11 10 09 08 07 06 05 XL 04 03 02 01 20 19 18 17 16…" at bounding box center [227, 99] width 190 height 165
click at [441, 59] on div at bounding box center [444, 58] width 7 height 7
drag, startPoint x: 151, startPoint y: 123, endPoint x: 150, endPoint y: 128, distance: 4.9
click at [150, 128] on div "+ + + + 18 17 16 15 14 13 12 11 10 09 08 07 06 05 XL 04 03 02 01 20 19 18 17 16…" at bounding box center [227, 99] width 190 height 165
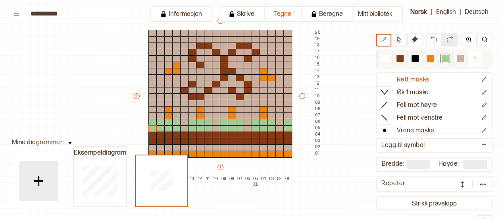
click at [426, 56] on div at bounding box center [429, 58] width 7 height 7
drag, startPoint x: 159, startPoint y: 109, endPoint x: 160, endPoint y: 116, distance: 6.8
click at [160, 116] on div "+ + + + 18 17 16 15 14 13 12 11 10 09 08 07 06 05 XL 04 03 02 01 20 19 18 17 16…" at bounding box center [227, 99] width 190 height 165
click at [415, 37] on icon at bounding box center [414, 39] width 6 height 6
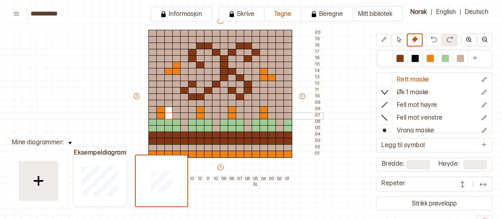
drag, startPoint x: 169, startPoint y: 109, endPoint x: 169, endPoint y: 116, distance: 6.7
click at [169, 116] on div "+ + + + 18 17 16 15 14 13 12 11 10 09 08 07 06 05 XL 04 03 02 01 20 19 18 17 16…" at bounding box center [227, 99] width 190 height 165
drag, startPoint x: 174, startPoint y: 122, endPoint x: 174, endPoint y: 127, distance: 5.2
click at [174, 127] on div "+ + + + 18 17 16 15 14 13 12 11 10 09 08 07 06 05 XL 04 03 02 01 20 19 18 17 16…" at bounding box center [227, 99] width 190 height 165
click at [440, 58] on div at bounding box center [445, 59] width 10 height 10
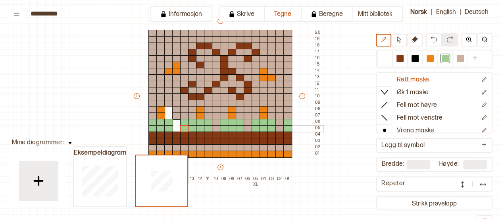
click at [182, 127] on div "+ + + + 18 17 16 15 14 13 12 11 10 09 08 07 06 05 XL 04 03 02 01 20 19 18 17 16…" at bounding box center [227, 99] width 190 height 165
click at [215, 125] on div "+ + + + 18 17 16 15 14 13 12 11 10 09 08 07 06 05 XL 04 03 02 01 20 19 18 17 16…" at bounding box center [227, 99] width 190 height 165
drag, startPoint x: 246, startPoint y: 121, endPoint x: 247, endPoint y: 128, distance: 7.2
click at [247, 128] on div "+ + + + 18 17 16 15 14 13 12 11 10 09 08 07 06 05 XL 04 03 02 01 20 19 18 17 16…" at bounding box center [227, 99] width 190 height 165
click at [279, 126] on div "+ + + + 18 17 16 15 14 13 12 11 10 09 08 07 06 05 XL 04 03 02 01 20 19 18 17 16…" at bounding box center [227, 99] width 190 height 165
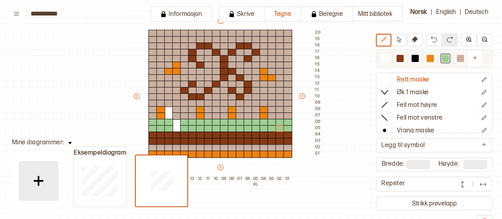
click at [430, 56] on div at bounding box center [429, 58] width 7 height 7
drag, startPoint x: 190, startPoint y: 109, endPoint x: 190, endPoint y: 114, distance: 5.2
click at [190, 114] on div "+ + + + 18 17 16 15 14 13 12 11 10 09 08 07 06 05 XL 04 03 02 01 20 19 18 17 16…" at bounding box center [227, 99] width 190 height 165
click at [223, 112] on div "+ + + + 18 17 16 15 14 13 12 11 10 09 08 07 06 05 XL 04 03 02 01 20 19 18 17 16…" at bounding box center [227, 99] width 190 height 165
drag, startPoint x: 253, startPoint y: 108, endPoint x: 254, endPoint y: 112, distance: 4.4
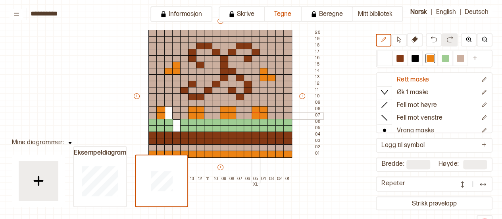
click at [254, 112] on div "+ + + + 18 17 16 15 14 13 12 11 10 09 08 07 06 05 XL 04 03 02 01 20 19 18 17 16…" at bounding box center [227, 99] width 190 height 165
click at [456, 58] on div at bounding box center [459, 58] width 7 height 7
drag, startPoint x: 199, startPoint y: 111, endPoint x: 199, endPoint y: 116, distance: 4.8
click at [199, 116] on div "+ + + + 18 17 16 15 14 13 12 11 10 09 08 07 06 05 XL 04 03 02 01 20 19 18 17 16…" at bounding box center [227, 99] width 190 height 165
click at [231, 113] on div "+ + + + 18 17 16 15 14 13 12 11 10 09 08 07 06 05 XL 04 03 02 01 20 19 18 17 16…" at bounding box center [227, 99] width 190 height 165
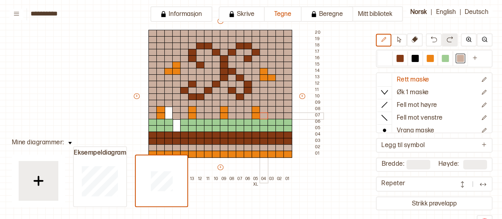
drag, startPoint x: 264, startPoint y: 110, endPoint x: 264, endPoint y: 115, distance: 5.2
click at [264, 115] on div "+ + + + 18 17 16 15 14 13 12 11 10 09 08 07 06 05 XL 04 03 02 01 20 19 18 17 16…" at bounding box center [227, 99] width 190 height 165
drag, startPoint x: 167, startPoint y: 109, endPoint x: 167, endPoint y: 114, distance: 5.2
click at [167, 114] on div "+ + + + 18 17 16 15 14 13 12 11 10 09 08 07 06 05 XL 04 03 02 01 20 19 18 17 16…" at bounding box center [227, 99] width 190 height 165
drag, startPoint x: 176, startPoint y: 121, endPoint x: 176, endPoint y: 126, distance: 4.4
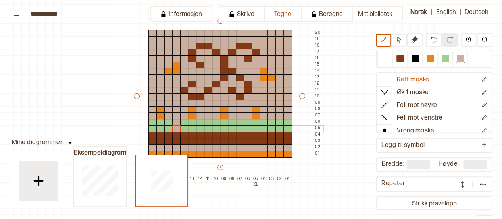
click at [176, 126] on div "+ + + + 18 17 16 15 14 13 12 11 10 09 08 07 06 05 XL 04 03 02 01 20 19 18 17 16…" at bounding box center [227, 99] width 190 height 165
drag, startPoint x: 207, startPoint y: 120, endPoint x: 207, endPoint y: 125, distance: 4.8
click at [207, 125] on div "+ + + + 18 17 16 15 14 13 12 11 10 09 08 07 06 05 XL 04 03 02 01 20 19 18 17 16…" at bounding box center [227, 99] width 190 height 165
drag, startPoint x: 237, startPoint y: 121, endPoint x: 239, endPoint y: 126, distance: 5.4
click at [239, 126] on div "+ + + + 18 17 16 15 14 13 12 11 10 09 08 07 06 05 XL 04 03 02 01 20 19 18 17 16…" at bounding box center [227, 99] width 190 height 165
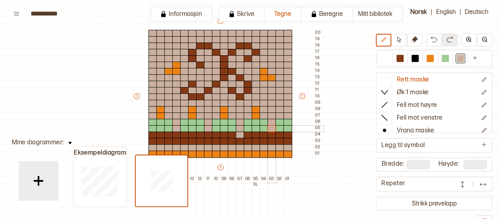
drag, startPoint x: 270, startPoint y: 120, endPoint x: 270, endPoint y: 125, distance: 4.4
click at [270, 125] on div "+ + + + 18 17 16 15 14 13 12 11 10 09 08 07 06 05 XL 04 03 02 01 20 19 18 17 16…" at bounding box center [227, 99] width 190 height 165
click at [399, 58] on div at bounding box center [399, 58] width 7 height 7
click at [237, 134] on div at bounding box center [240, 134] width 9 height 7
click at [427, 55] on div at bounding box center [429, 58] width 7 height 7
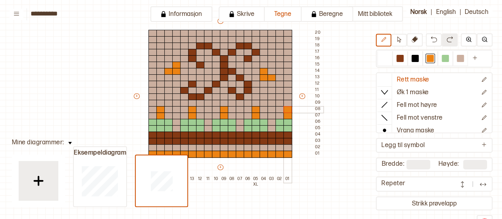
drag, startPoint x: 289, startPoint y: 115, endPoint x: 288, endPoint y: 110, distance: 5.2
click at [288, 110] on div "+ + + + 18 17 16 15 14 13 12 11 10 09 08 07 06 05 XL 04 03 02 01 20 19 18 17 16…" at bounding box center [227, 99] width 190 height 165
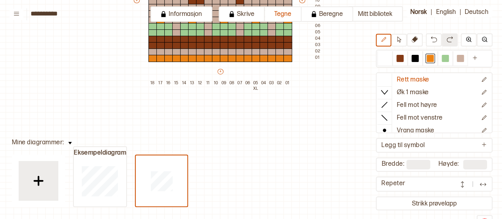
scroll to position [9, 0]
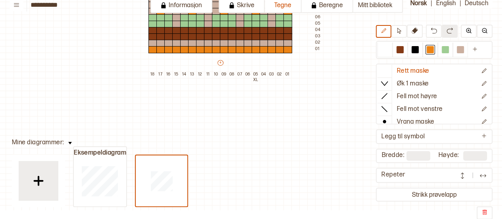
click at [465, 176] on img at bounding box center [462, 175] width 8 height 8
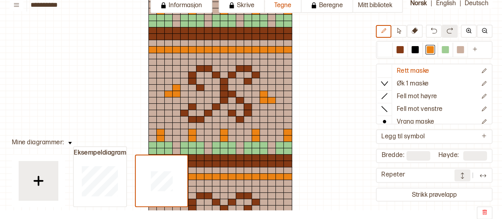
scroll to position [0, 0]
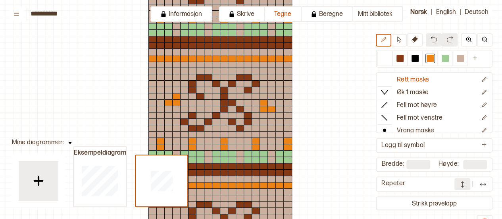
click at [436, 40] on img at bounding box center [433, 39] width 6 height 6
click at [457, 185] on button at bounding box center [462, 184] width 16 height 12
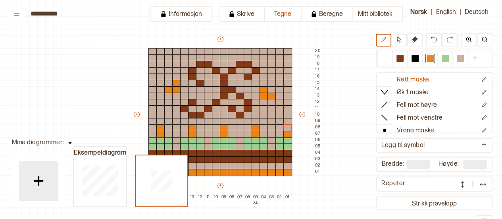
scroll to position [40, 26]
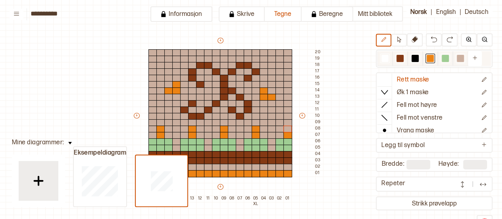
click at [430, 54] on div at bounding box center [430, 59] width 10 height 10
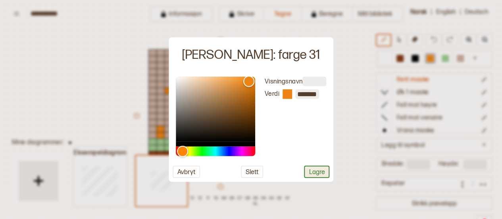
click at [317, 170] on button "Lagre" at bounding box center [316, 171] width 25 height 12
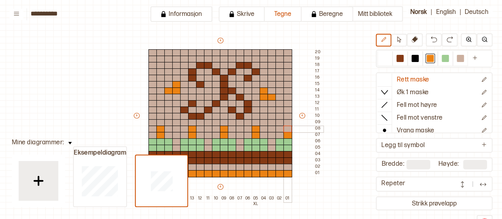
click at [285, 129] on div at bounding box center [287, 128] width 9 height 7
click at [481, 182] on img at bounding box center [483, 184] width 8 height 8
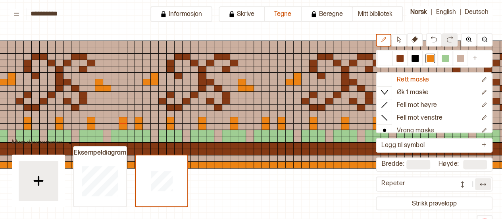
scroll to position [48, 0]
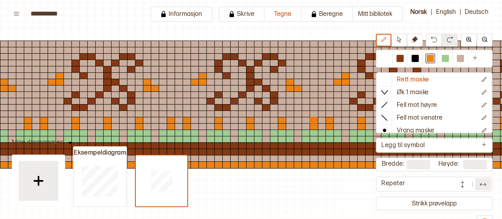
click at [489, 183] on button at bounding box center [483, 184] width 16 height 12
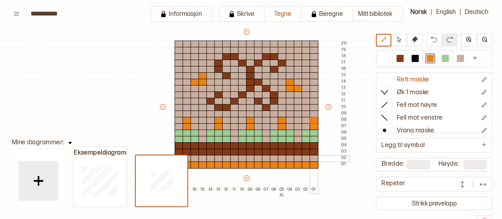
scroll to position [46, 0]
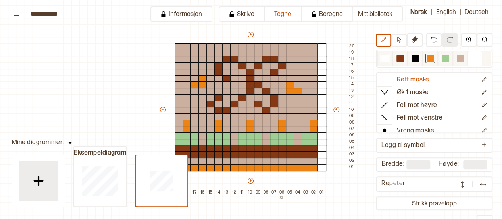
click at [456, 58] on div at bounding box center [459, 58] width 7 height 7
drag, startPoint x: 321, startPoint y: 46, endPoint x: 319, endPoint y: 118, distance: 71.8
click at [319, 118] on div "+ + + + 19 18 17 16 15 14 13 12 11 10 09 08 07 06 XL 05 04 03 02 01 20 19 18 17…" at bounding box center [258, 113] width 198 height 165
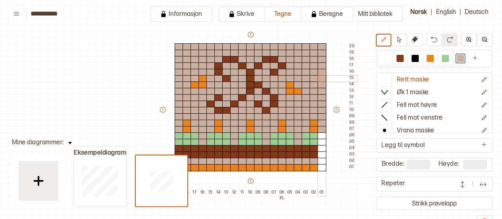
drag, startPoint x: 321, startPoint y: 126, endPoint x: 322, endPoint y: 79, distance: 46.8
click at [322, 79] on div "+ + + + 19 18 17 16 15 14 13 12 11 10 09 08 07 06 XL 05 04 03 02 01 20 19 18 17…" at bounding box center [258, 113] width 198 height 165
click at [323, 163] on div at bounding box center [321, 160] width 9 height 7
click at [396, 56] on div at bounding box center [399, 58] width 7 height 7
drag, startPoint x: 325, startPoint y: 148, endPoint x: 323, endPoint y: 155, distance: 6.5
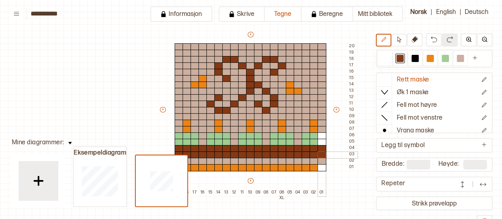
click at [323, 155] on div "+ + + + 19 18 17 16 15 14 13 12 11 10 09 08 07 06 XL 05 04 03 02 01 20 19 18 17…" at bounding box center [258, 113] width 198 height 165
click at [429, 58] on div at bounding box center [429, 58] width 7 height 7
click at [323, 167] on div at bounding box center [321, 167] width 9 height 7
click at [441, 59] on div at bounding box center [444, 58] width 7 height 7
click at [320, 136] on div at bounding box center [321, 135] width 9 height 7
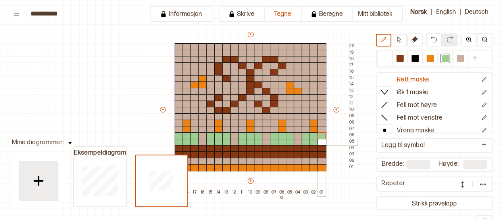
click at [320, 142] on div at bounding box center [321, 141] width 9 height 7
click at [483, 182] on img at bounding box center [483, 184] width 8 height 8
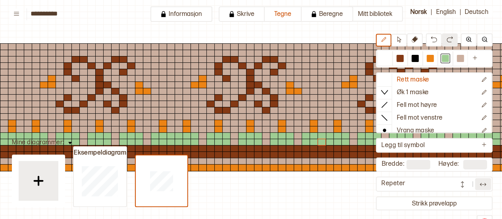
click at [483, 182] on img at bounding box center [483, 184] width 8 height 8
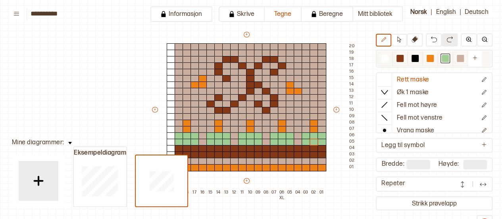
click at [456, 58] on div at bounding box center [459, 58] width 7 height 7
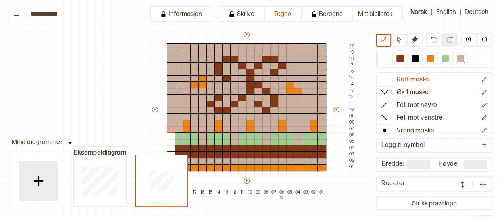
drag, startPoint x: 169, startPoint y: 46, endPoint x: 168, endPoint y: 127, distance: 80.9
click at [168, 127] on div "+ + + + 20 19 18 17 16 15 14 13 12 11 10 09 08 07 06 XL 05 04 03 02 01 20 19 18…" at bounding box center [254, 113] width 206 height 165
drag, startPoint x: 167, startPoint y: 128, endPoint x: 167, endPoint y: 142, distance: 13.1
click at [167, 142] on div "+ + + + 20 19 18 17 16 15 14 13 12 11 10 09 08 07 06 XL 05 04 03 02 01 20 19 18…" at bounding box center [254, 113] width 206 height 165
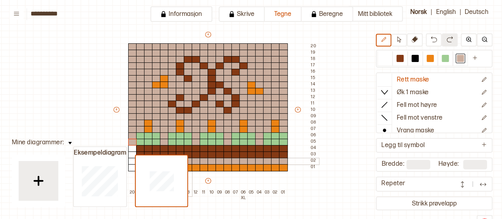
scroll to position [46, 40]
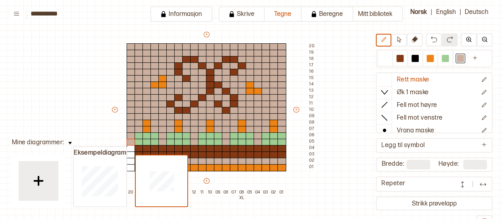
click at [130, 160] on div "Eksempeldiagram" at bounding box center [130, 183] width 115 height 48
click at [130, 162] on div "Eksempeldiagram" at bounding box center [130, 183] width 115 height 48
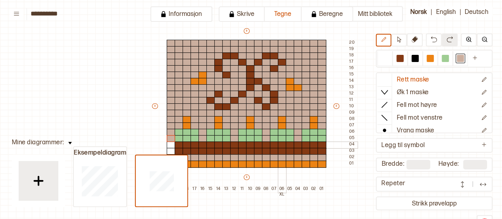
scroll to position [46, 0]
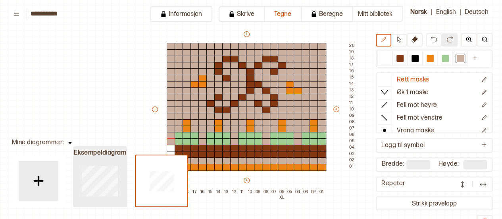
drag, startPoint x: 171, startPoint y: 162, endPoint x: 111, endPoint y: 163, distance: 60.3
click at [111, 163] on div "Eksempeldiagram" at bounding box center [130, 183] width 115 height 48
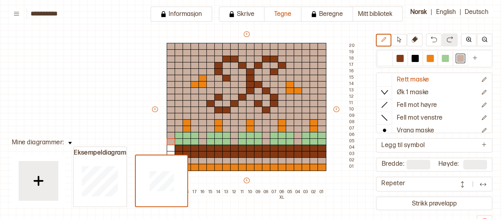
drag, startPoint x: 111, startPoint y: 161, endPoint x: 125, endPoint y: 128, distance: 35.2
click at [125, 128] on div "**********" at bounding box center [251, 109] width 502 height 219
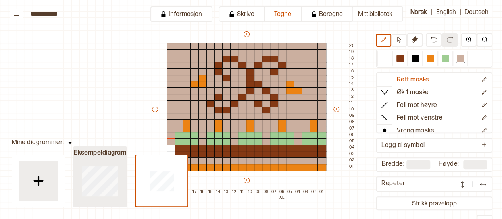
drag, startPoint x: 125, startPoint y: 152, endPoint x: 123, endPoint y: 202, distance: 50.0
click at [123, 202] on button "Eksempeldiagram" at bounding box center [100, 176] width 54 height 61
type input "**"
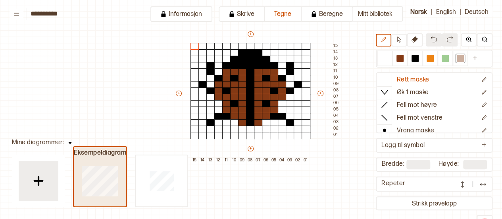
drag, startPoint x: 124, startPoint y: 200, endPoint x: 90, endPoint y: 198, distance: 33.8
click at [90, 198] on div at bounding box center [100, 180] width 52 height 51
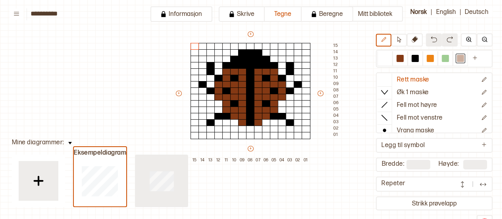
click at [148, 197] on div at bounding box center [162, 180] width 52 height 51
type input "**"
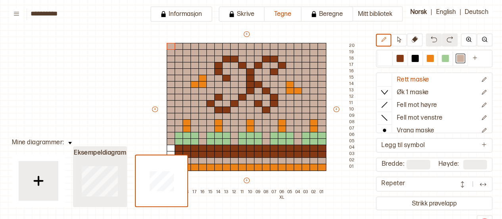
type input "**"
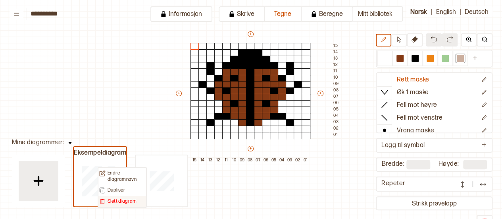
click at [113, 200] on p "Slett diagram" at bounding box center [121, 201] width 29 height 6
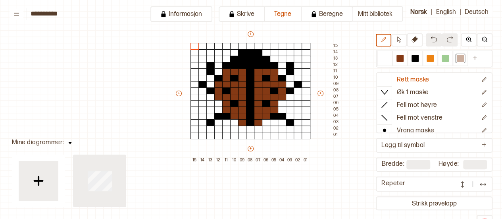
type input "**"
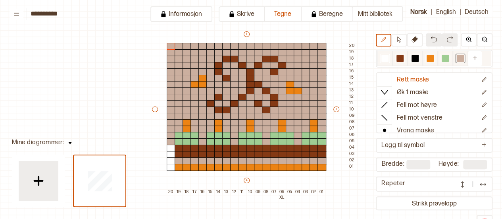
click at [457, 61] on div at bounding box center [459, 58] width 7 height 7
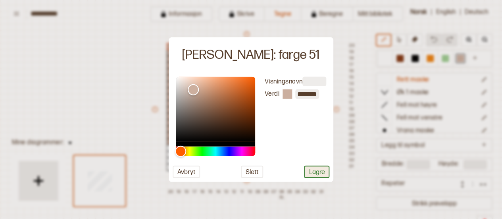
click at [322, 171] on button "Lagre" at bounding box center [316, 171] width 25 height 12
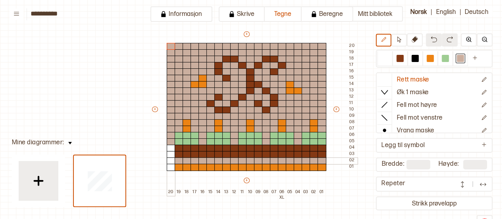
click at [167, 160] on div at bounding box center [171, 160] width 9 height 7
click at [397, 56] on div at bounding box center [399, 58] width 7 height 7
drag, startPoint x: 169, startPoint y: 147, endPoint x: 169, endPoint y: 152, distance: 5.6
click at [169, 152] on div "+ + + + 20 19 18 17 16 15 14 13 12 11 10 09 08 07 06 XL 05 04 03 02 01 20 19 18…" at bounding box center [254, 112] width 206 height 165
click at [428, 56] on div at bounding box center [429, 58] width 7 height 7
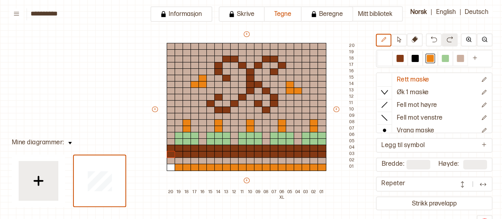
click at [166, 169] on div "+ + + + 20 19 18 17 16 15 14 13 12 11 10 09 08 07 06 XL 05 04 03 02 01 20 19 18…" at bounding box center [254, 112] width 206 height 165
click at [167, 165] on div at bounding box center [171, 166] width 9 height 7
click at [489, 182] on button at bounding box center [483, 184] width 16 height 12
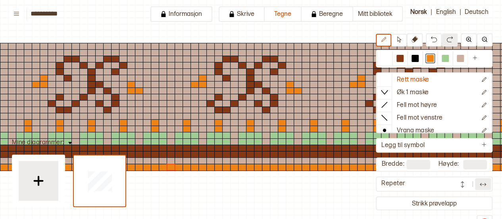
click at [479, 185] on img at bounding box center [483, 184] width 8 height 8
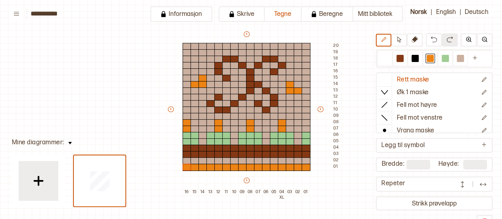
click at [483, 182] on img at bounding box center [483, 184] width 8 height 8
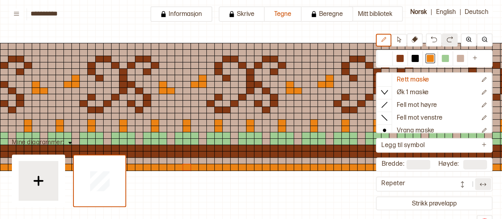
click at [479, 185] on img at bounding box center [483, 184] width 8 height 8
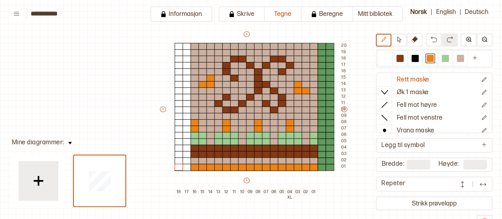
type input "**"
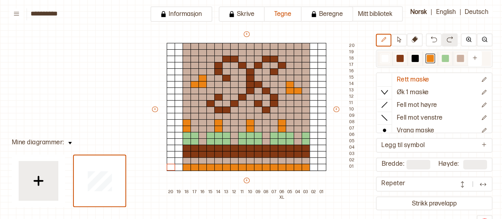
click at [456, 60] on div at bounding box center [459, 58] width 7 height 7
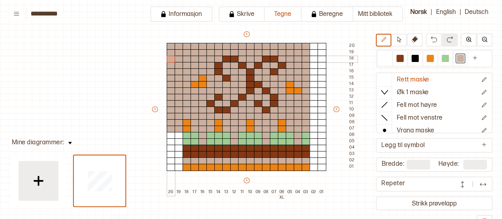
drag, startPoint x: 170, startPoint y: 47, endPoint x: 168, endPoint y: 59, distance: 12.0
click at [168, 59] on div "+ + + + 20 19 18 17 16 15 14 13 12 11 10 09 08 07 06 XL 05 04 03 02 01 20 19 18…" at bounding box center [254, 112] width 206 height 165
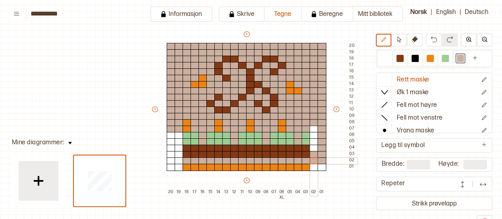
drag, startPoint x: 310, startPoint y: 43, endPoint x: 311, endPoint y: 157, distance: 114.2
click at [311, 157] on div "+ + + + 20 19 18 17 16 15 14 13 12 11 10 09 08 07 06 XL 05 04 03 02 01 20 19 18…" at bounding box center [254, 112] width 206 height 165
click at [311, 157] on div at bounding box center [313, 160] width 9 height 7
drag, startPoint x: 181, startPoint y: 159, endPoint x: 170, endPoint y: 159, distance: 11.1
click at [170, 159] on div "+ + + + 20 19 18 17 16 15 14 13 12 11 10 09 08 07 06 XL 05 04 03 02 01 20 19 18…" at bounding box center [254, 112] width 206 height 165
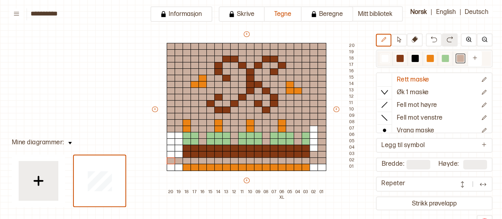
click at [401, 58] on div at bounding box center [399, 58] width 7 height 7
drag, startPoint x: 179, startPoint y: 148, endPoint x: 178, endPoint y: 152, distance: 4.1
click at [178, 152] on div "+ + + + 20 19 18 17 16 15 14 13 12 11 10 09 08 07 06 XL 05 04 03 02 01 20 19 18…" at bounding box center [254, 112] width 206 height 165
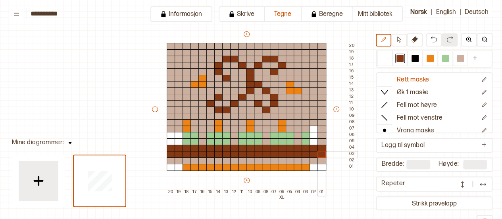
drag, startPoint x: 312, startPoint y: 153, endPoint x: 320, endPoint y: 153, distance: 8.4
click at [320, 153] on div "+ + + + 20 19 18 17 16 15 14 13 12 11 10 09 08 07 06 XL 05 04 03 02 01 20 19 18…" at bounding box center [254, 112] width 206 height 165
click at [428, 55] on div at bounding box center [429, 58] width 7 height 7
drag, startPoint x: 171, startPoint y: 167, endPoint x: 184, endPoint y: 167, distance: 13.1
click at [184, 167] on div "+ + + + 20 19 18 17 16 15 14 13 12 11 10 09 08 07 06 XL 05 04 03 02 01 20 19 18…" at bounding box center [254, 112] width 206 height 165
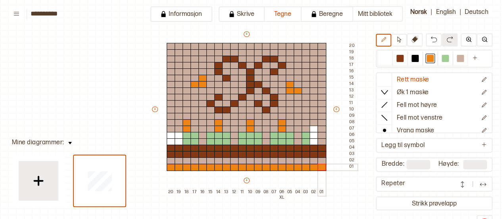
drag, startPoint x: 312, startPoint y: 166, endPoint x: 321, endPoint y: 166, distance: 8.7
click at [321, 166] on div "+ + + + 20 19 18 17 16 15 14 13 12 11 10 09 08 07 06 XL 05 04 03 02 01 20 19 18…" at bounding box center [254, 112] width 206 height 165
click at [314, 127] on div at bounding box center [313, 128] width 9 height 7
click at [313, 120] on div at bounding box center [313, 122] width 9 height 7
click at [441, 59] on div at bounding box center [444, 58] width 7 height 7
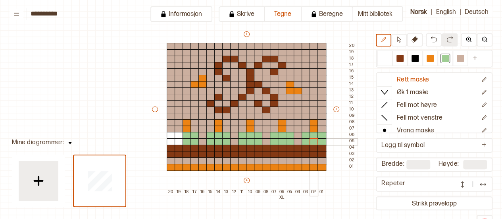
drag, startPoint x: 314, startPoint y: 135, endPoint x: 313, endPoint y: 139, distance: 4.6
click at [313, 139] on div "+ + + + 20 19 18 17 16 15 14 13 12 11 10 09 08 07 06 XL 05 04 03 02 01 20 19 18…" at bounding box center [254, 112] width 206 height 165
click at [178, 140] on div "+ + + + 20 19 18 17 16 15 14 13 12 11 10 09 08 07 06 XL 05 04 03 02 01 20 19 18…" at bounding box center [254, 112] width 206 height 165
click at [458, 59] on div at bounding box center [459, 58] width 7 height 7
drag, startPoint x: 169, startPoint y: 133, endPoint x: 168, endPoint y: 141, distance: 7.6
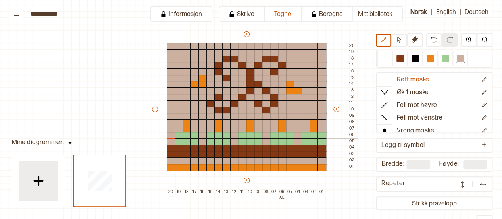
click at [168, 141] on div "+ + + + 20 19 18 17 16 15 14 13 12 11 10 09 08 07 06 XL 05 04 03 02 01 20 19 18…" at bounding box center [254, 112] width 206 height 165
click at [481, 183] on img at bounding box center [483, 184] width 8 height 8
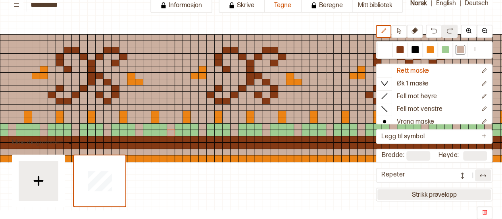
scroll to position [0, 0]
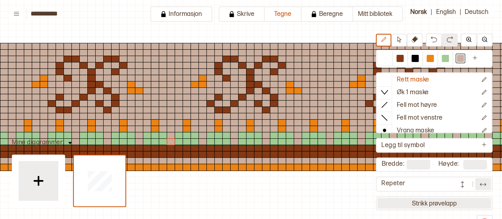
click at [416, 205] on button "Strikk prøvelapp" at bounding box center [433, 202] width 113 height 11
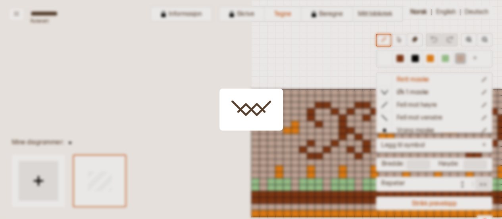
scroll to position [52, 235]
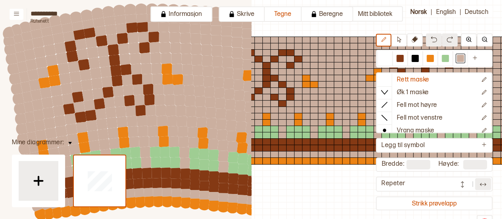
drag, startPoint x: 197, startPoint y: 150, endPoint x: 92, endPoint y: 96, distance: 118.8
click at [92, 96] on circle at bounding box center [88, 95] width 15 height 15
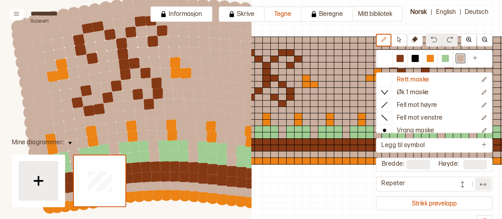
drag, startPoint x: 158, startPoint y: 161, endPoint x: 167, endPoint y: 153, distance: 12.1
click at [167, 153] on circle at bounding box center [164, 155] width 15 height 15
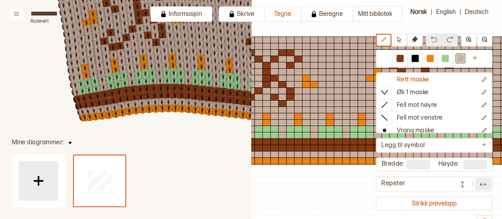
scroll to position [0, 0]
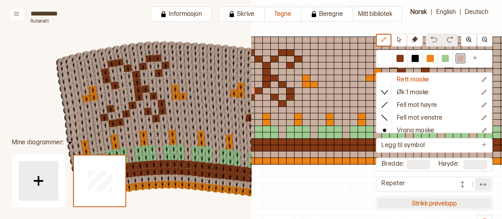
click at [399, 203] on button "Strikk prøvelapp" at bounding box center [433, 202] width 113 height 11
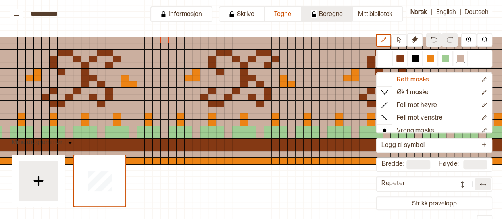
click at [334, 12] on button "Beregne" at bounding box center [327, 13] width 52 height 15
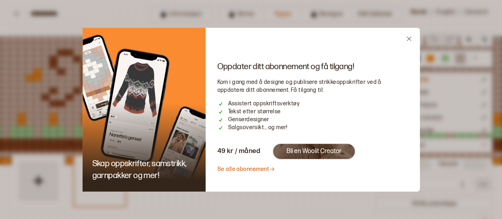
click at [271, 125] on span "Salgsoversikt... og mer!" at bounding box center [257, 127] width 59 height 8
click at [232, 171] on link "Se alle abonnement" at bounding box center [246, 168] width 58 height 7
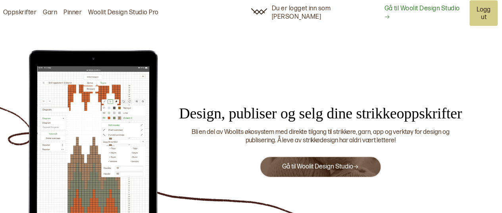
click at [401, 10] on link "Gå til Woolit Design Studio" at bounding box center [424, 13] width 80 height 17
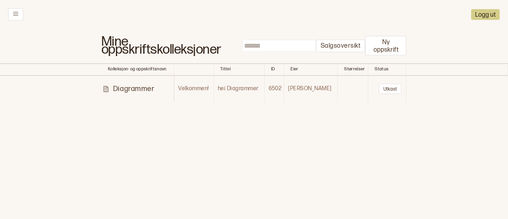
click at [240, 91] on td "hei Diagrammer" at bounding box center [238, 89] width 51 height 26
click at [246, 88] on td "hei Diagrammer" at bounding box center [238, 89] width 51 height 26
click at [264, 88] on td "hei Diagrammer" at bounding box center [238, 89] width 51 height 26
click at [283, 88] on td "6502" at bounding box center [274, 89] width 20 height 26
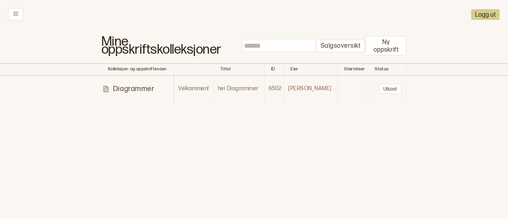
click at [312, 89] on td "[PERSON_NAME]" at bounding box center [311, 89] width 54 height 26
click at [140, 88] on p "Diagrammer" at bounding box center [133, 88] width 41 height 9
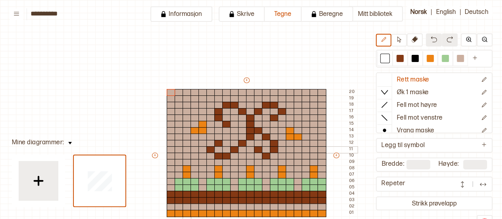
scroll to position [59, 46]
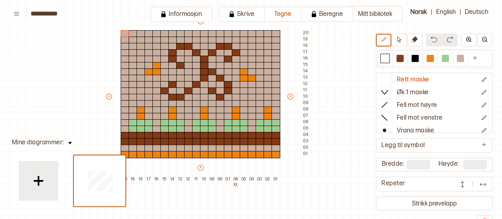
click at [36, 13] on input "**********" at bounding box center [70, 14] width 79 height 8
drag, startPoint x: 71, startPoint y: 12, endPoint x: 32, endPoint y: 13, distance: 39.3
click at [32, 13] on input "**********" at bounding box center [70, 14] width 79 height 8
click at [67, 12] on input "**********" at bounding box center [70, 14] width 79 height 8
